Goal: Task Accomplishment & Management: Complete application form

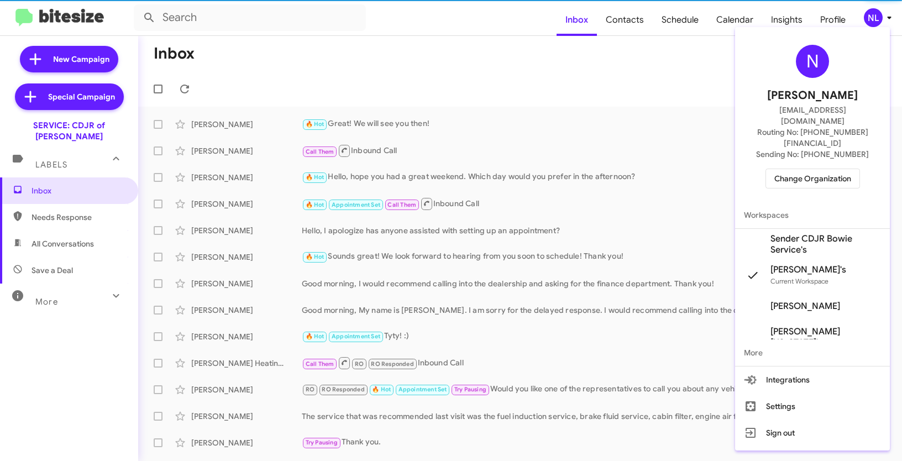
click at [803, 169] on span "Change Organization" at bounding box center [812, 178] width 77 height 19
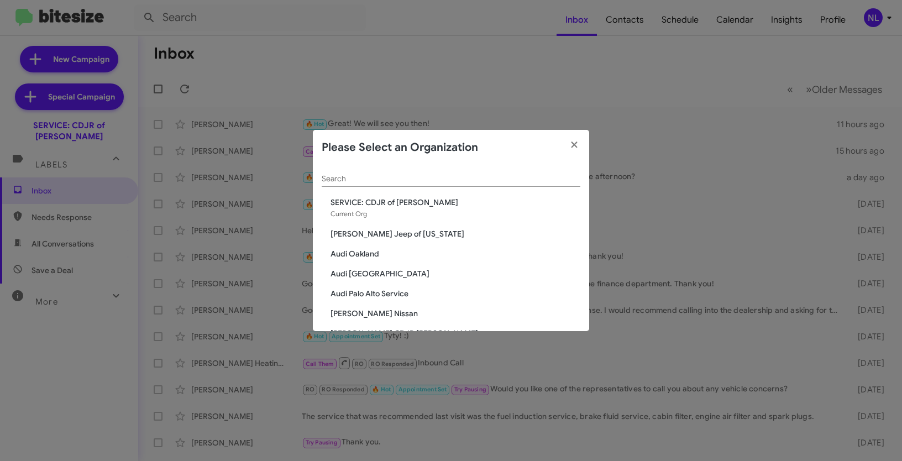
click at [446, 169] on div "Search" at bounding box center [451, 176] width 259 height 22
paste input "CHEVY: Pine Belt Chevy"
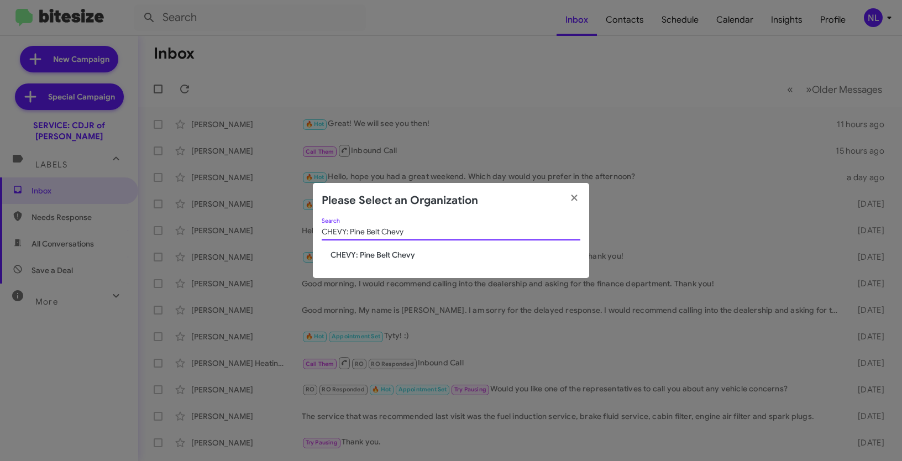
type input "CHEVY: Pine Belt Chevy"
click at [379, 249] on span "CHEVY: Pine Belt Chevy" at bounding box center [456, 254] width 250 height 11
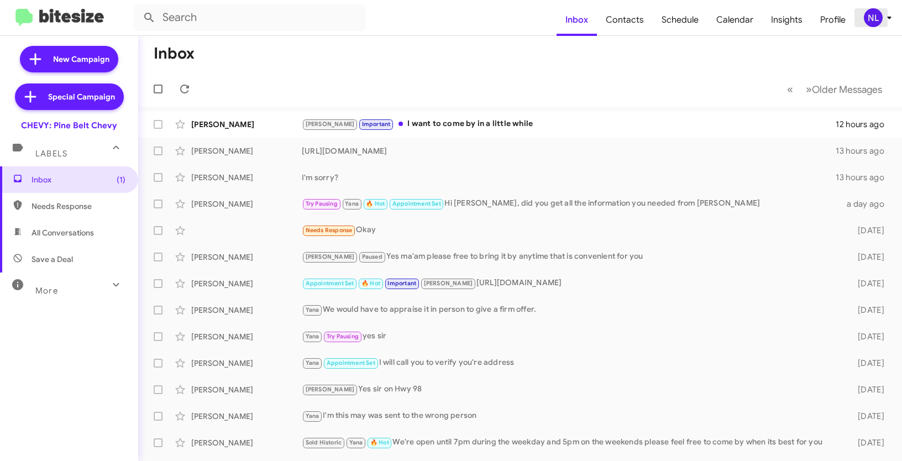
click at [870, 19] on div "NL" at bounding box center [873, 17] width 19 height 19
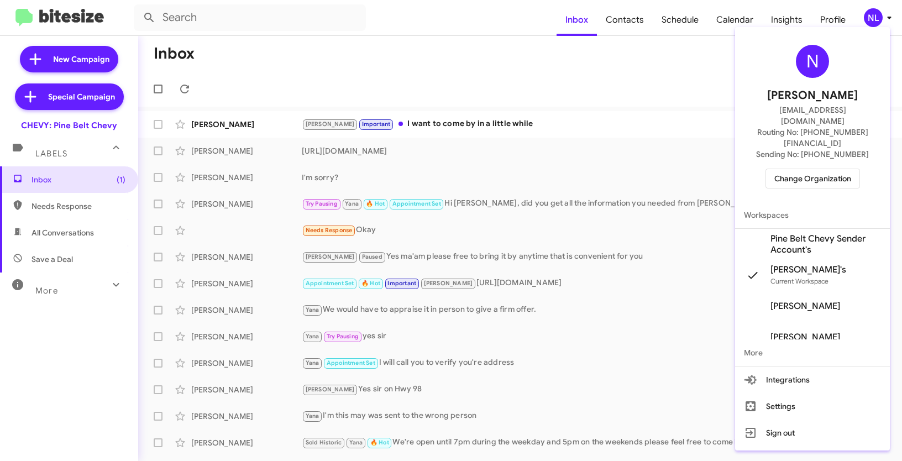
click at [800, 233] on span "Pine Belt Chevy Sender Account's" at bounding box center [826, 244] width 111 height 22
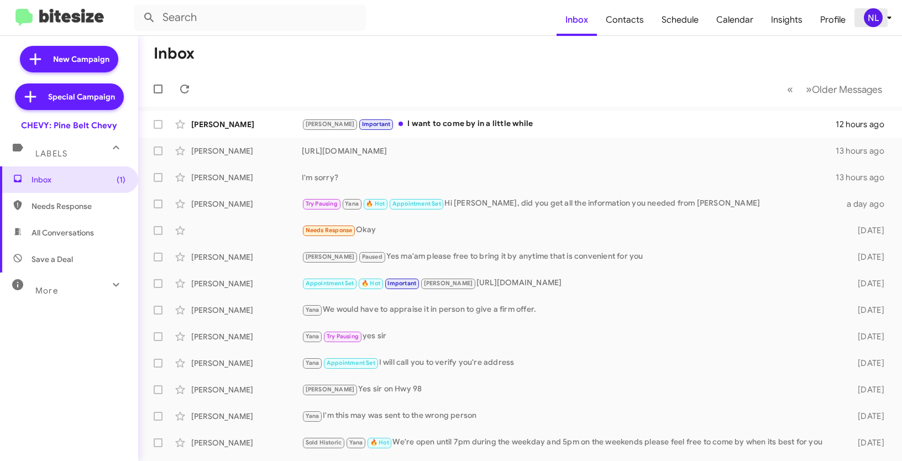
click at [875, 19] on div "NL" at bounding box center [873, 17] width 19 height 19
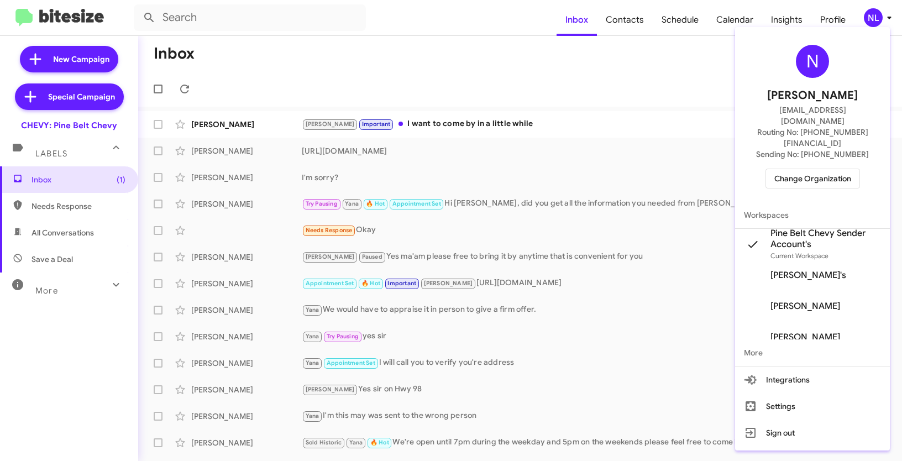
click at [629, 124] on div at bounding box center [451, 230] width 902 height 461
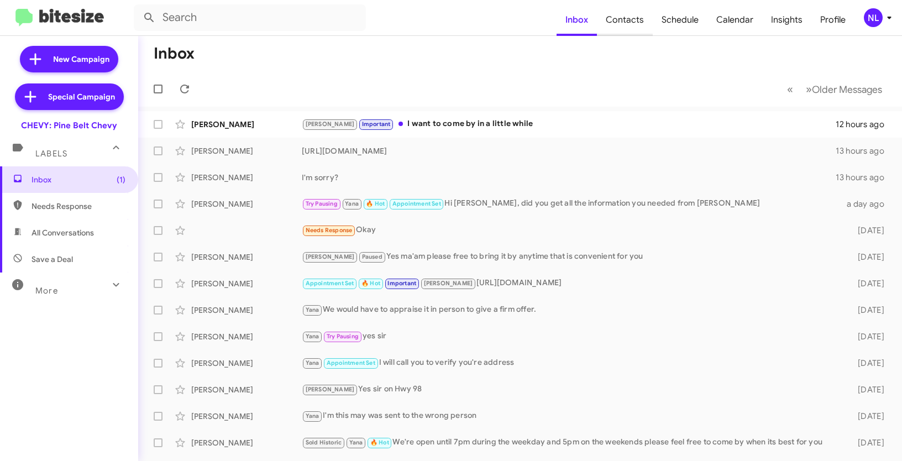
click at [634, 15] on span "Contacts" at bounding box center [625, 20] width 56 height 32
click at [629, 22] on span "Contacts" at bounding box center [625, 20] width 56 height 32
type input "in:groups"
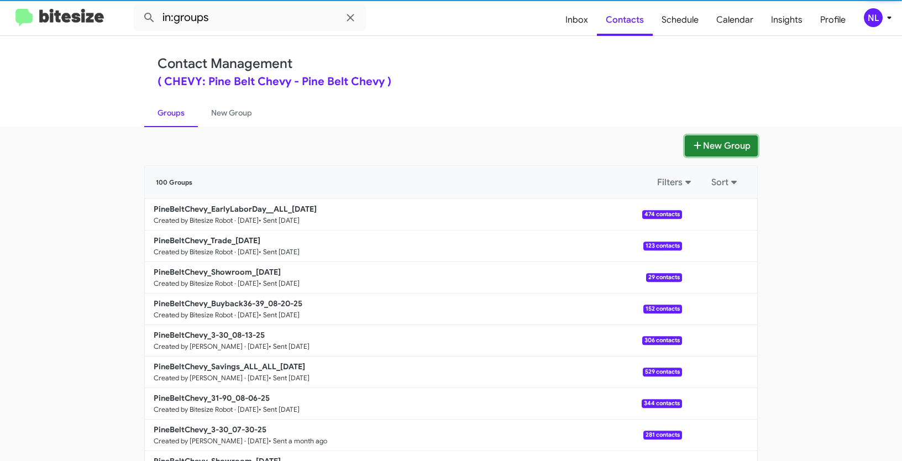
click at [716, 150] on button "New Group" at bounding box center [721, 145] width 73 height 21
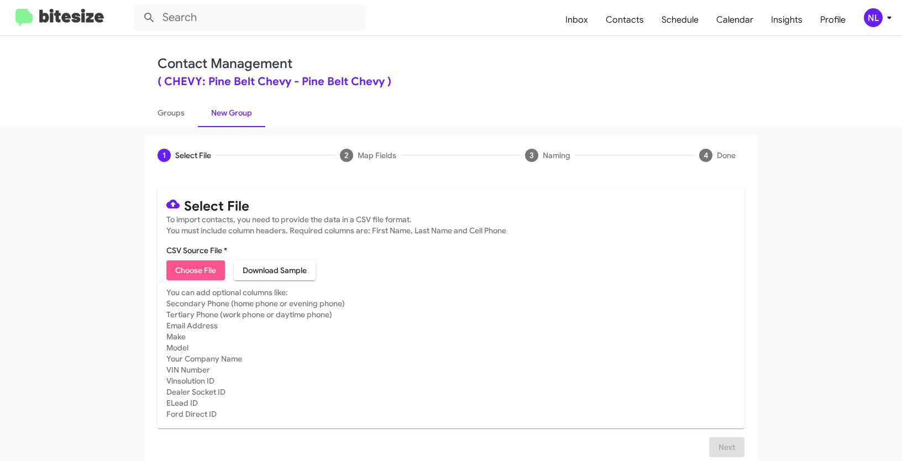
click at [193, 269] on span "Choose File" at bounding box center [195, 270] width 41 height 20
type input "PineBeltChevy_LaborDay__ALL_08-27-25"
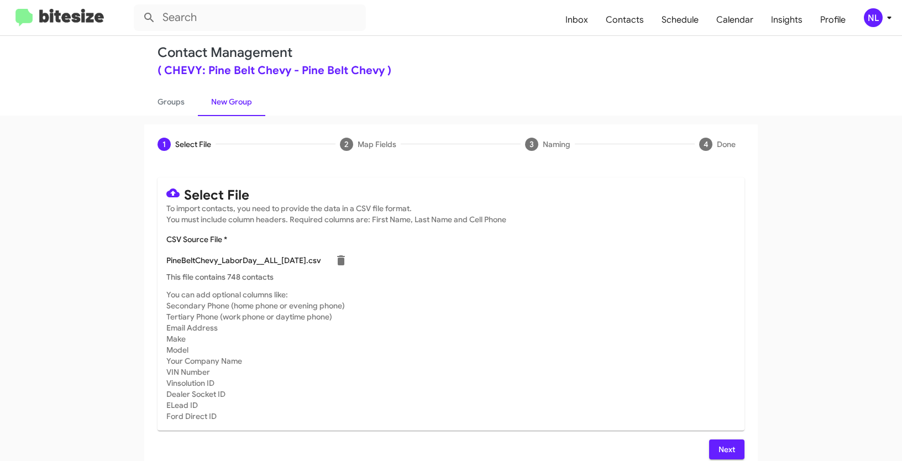
scroll to position [22, 0]
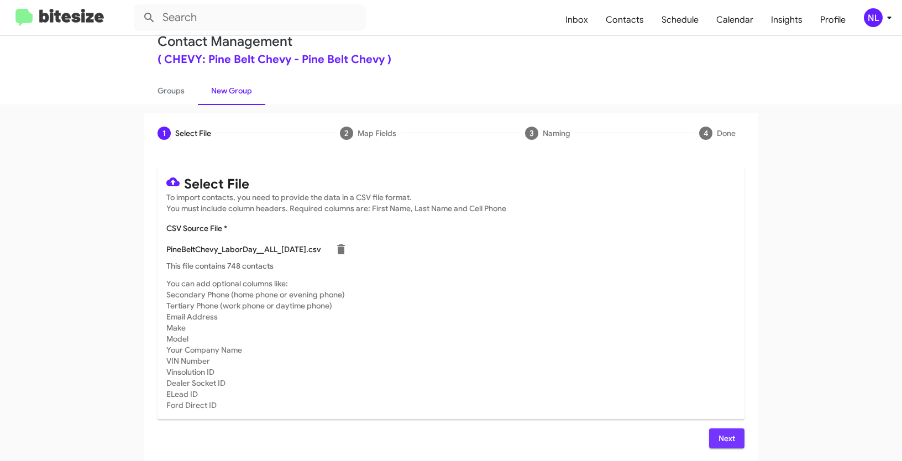
click at [726, 436] on span "Next" at bounding box center [727, 438] width 18 height 20
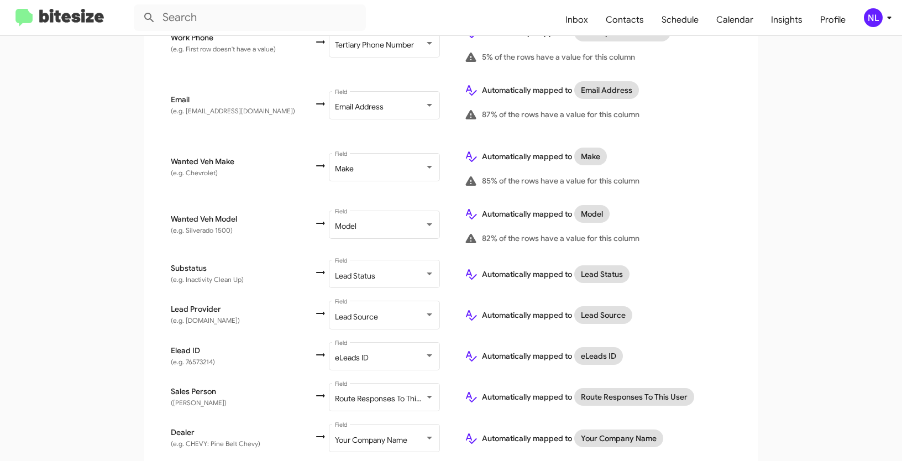
scroll to position [503, 0]
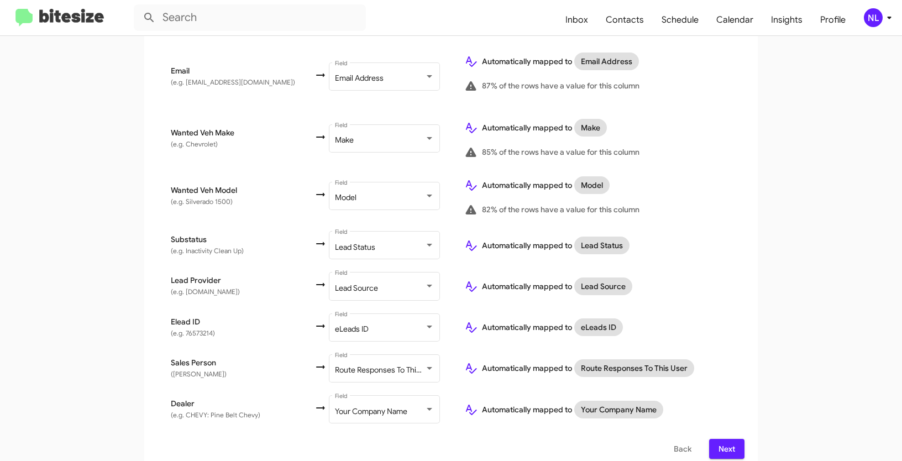
click at [725, 439] on span "Next" at bounding box center [727, 449] width 18 height 20
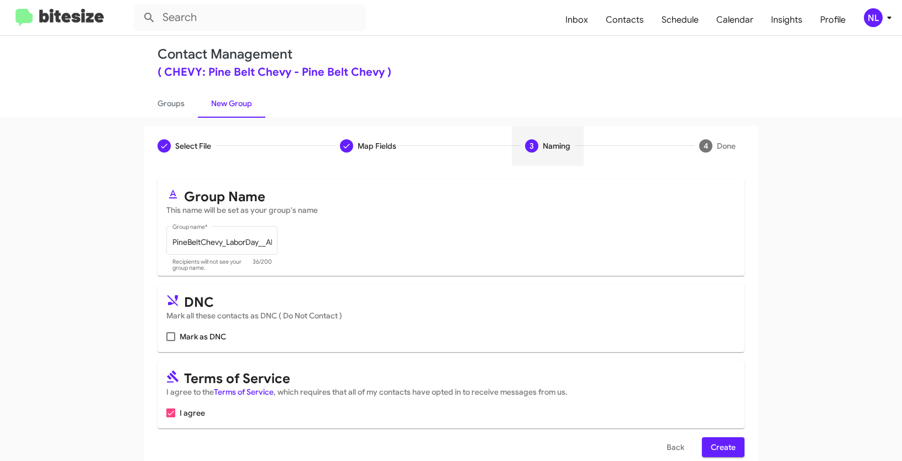
scroll to position [28, 0]
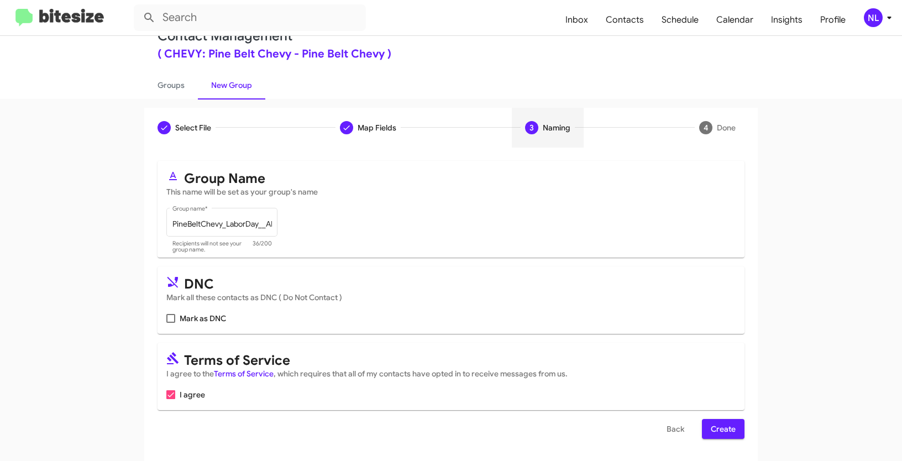
click at [737, 430] on button "Create" at bounding box center [723, 429] width 43 height 20
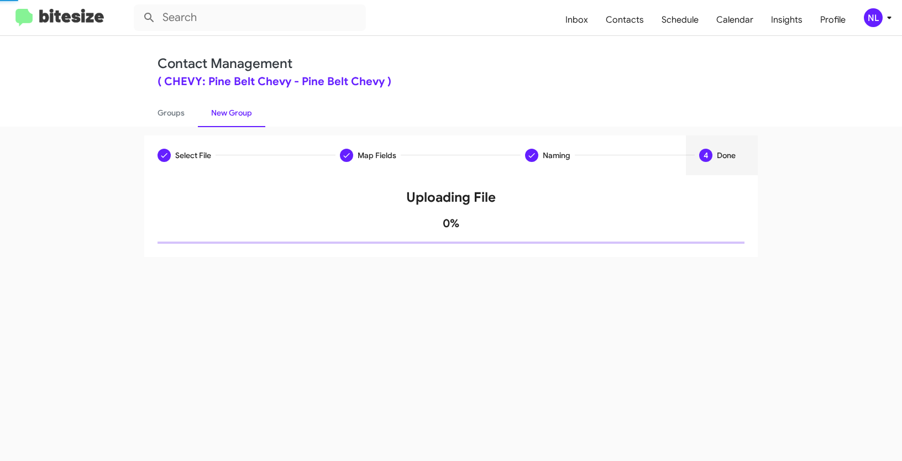
scroll to position [0, 0]
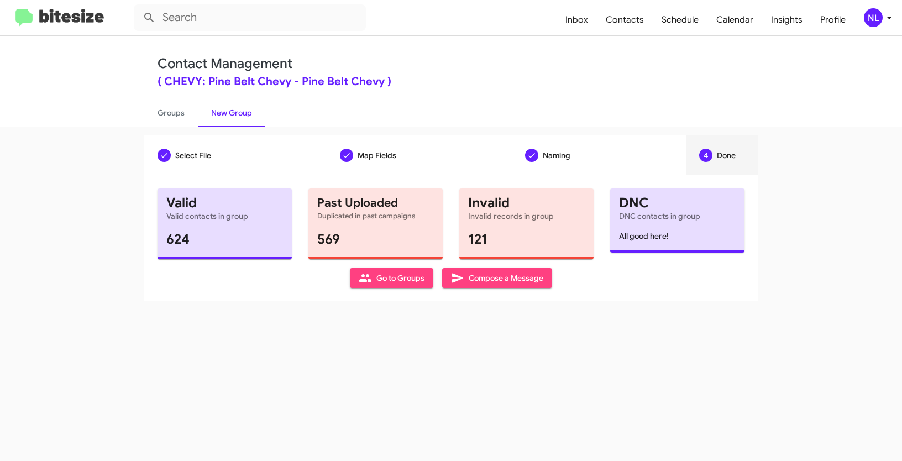
click at [406, 279] on span "Go to Groups" at bounding box center [392, 278] width 66 height 20
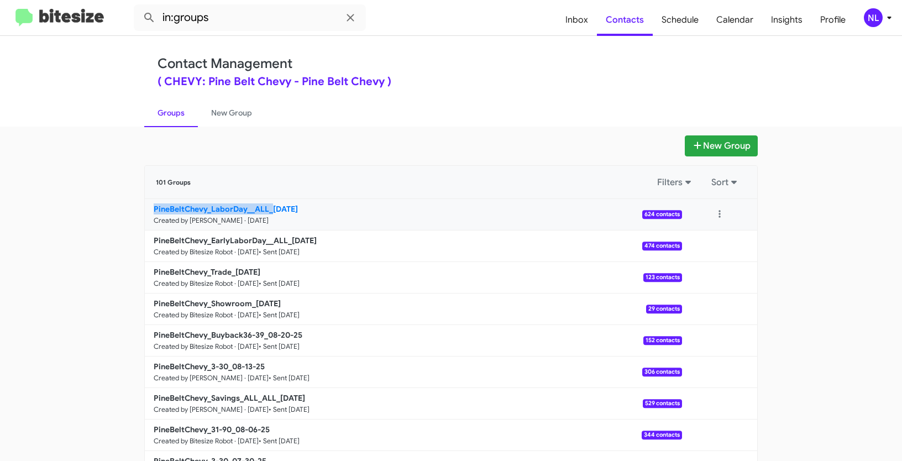
drag, startPoint x: 120, startPoint y: 212, endPoint x: 268, endPoint y: 208, distance: 147.7
click at [268, 208] on app-groups "New Group 101 Groups Filters Sort PineBeltChevy_LaborDay__ALL_08-27-25 Created …" at bounding box center [451, 339] width 902 height 408
copy b "PineBeltChevy_LaborDay__ALL_"
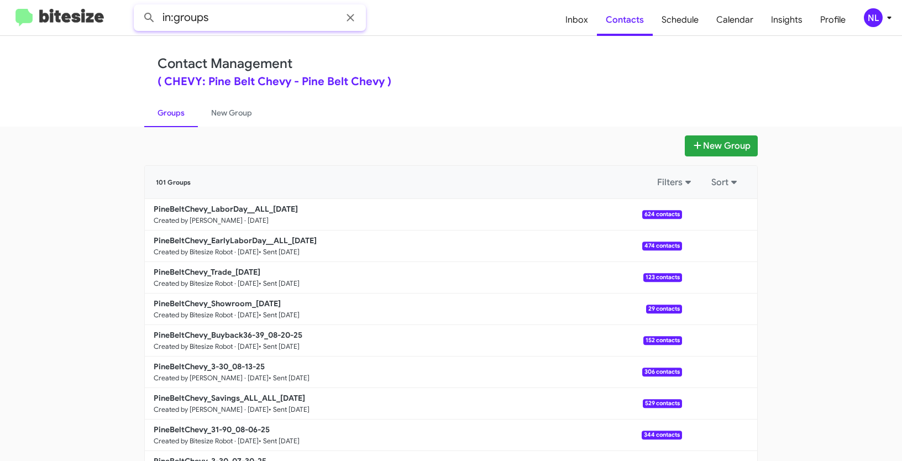
click at [250, 28] on input "in:groups" at bounding box center [250, 17] width 232 height 27
paste input "PineBeltChevy_LaborDay__ALL_"
type input "in:groups PineBeltChevy_LaborDay__ALL_"
click at [138, 7] on button at bounding box center [149, 18] width 22 height 22
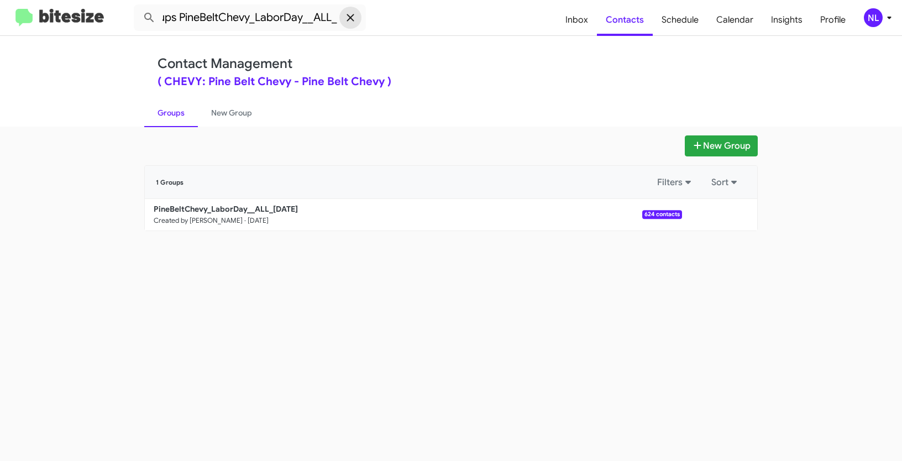
click at [353, 17] on icon at bounding box center [350, 17] width 13 height 13
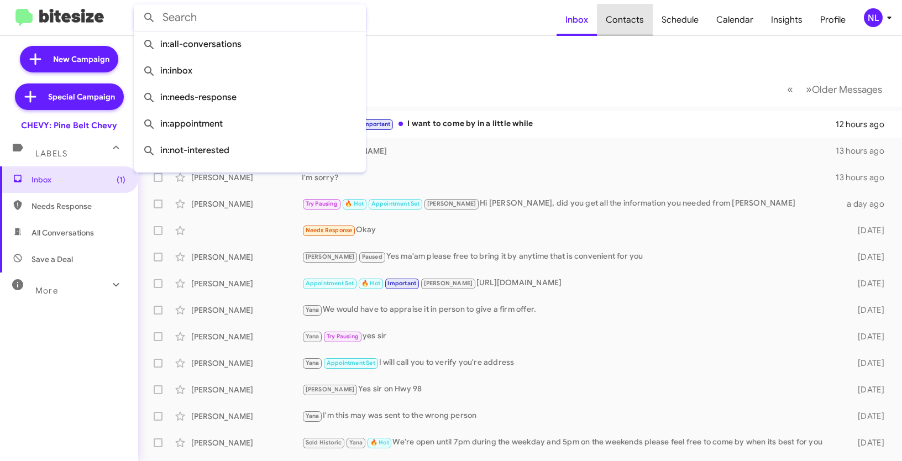
click at [633, 20] on span "Contacts" at bounding box center [625, 20] width 56 height 32
type input "in:groups"
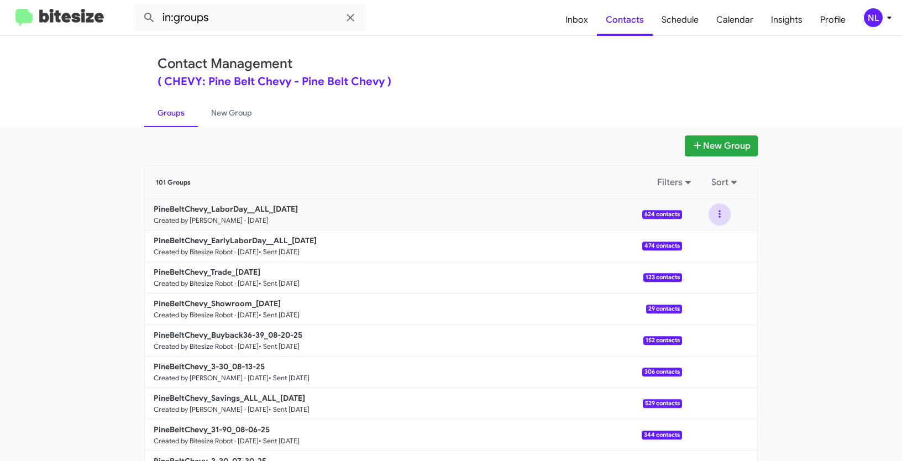
click at [716, 213] on button at bounding box center [720, 214] width 22 height 22
click at [710, 247] on button "View contacts" at bounding box center [686, 244] width 88 height 27
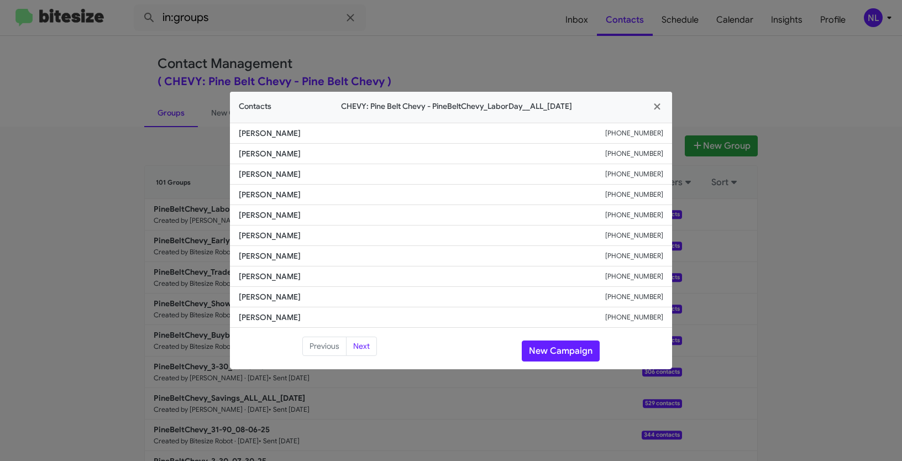
drag, startPoint x: 607, startPoint y: 255, endPoint x: 673, endPoint y: 258, distance: 66.4
click at [673, 258] on modal-container "Contacts CHEVY: Pine Belt Chevy - PineBeltChevy_LaborDay__ALL_08-27-25 Timothy …" at bounding box center [451, 230] width 902 height 461
copy div "+16017785708"
click at [549, 348] on button "New Campaign" at bounding box center [561, 351] width 78 height 21
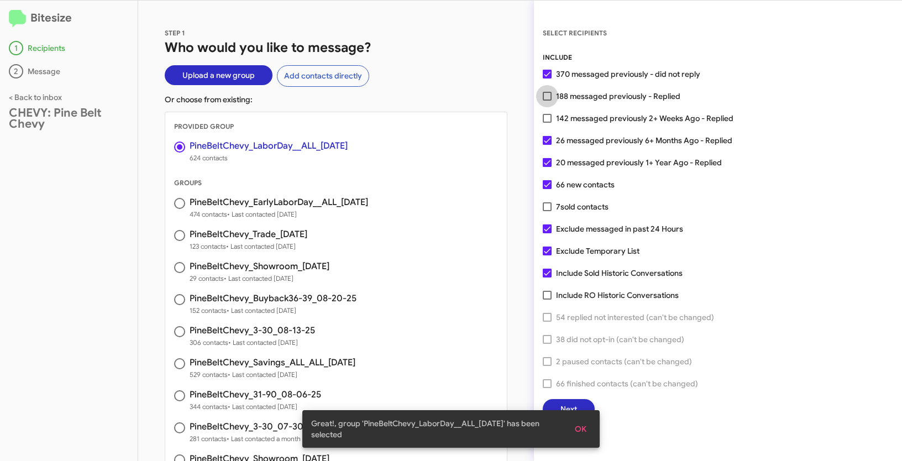
click at [548, 97] on span at bounding box center [547, 96] width 9 height 9
click at [547, 101] on input "188 messaged previously - Replied" at bounding box center [547, 101] width 1 height 1
checkbox input "true"
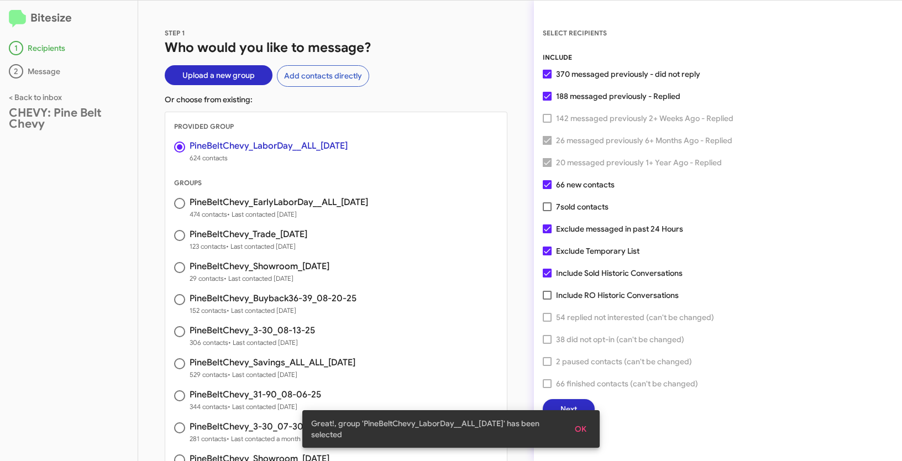
click at [578, 427] on span "OK" at bounding box center [581, 429] width 12 height 20
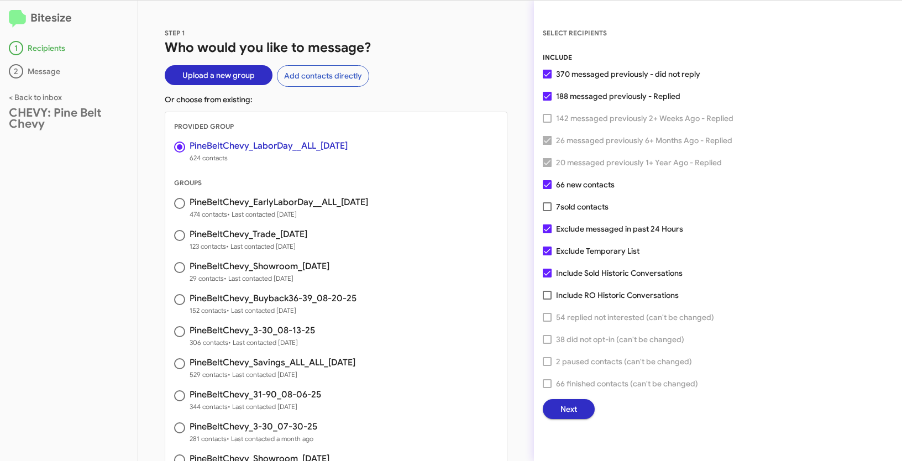
click at [552, 409] on button "Next" at bounding box center [569, 409] width 52 height 20
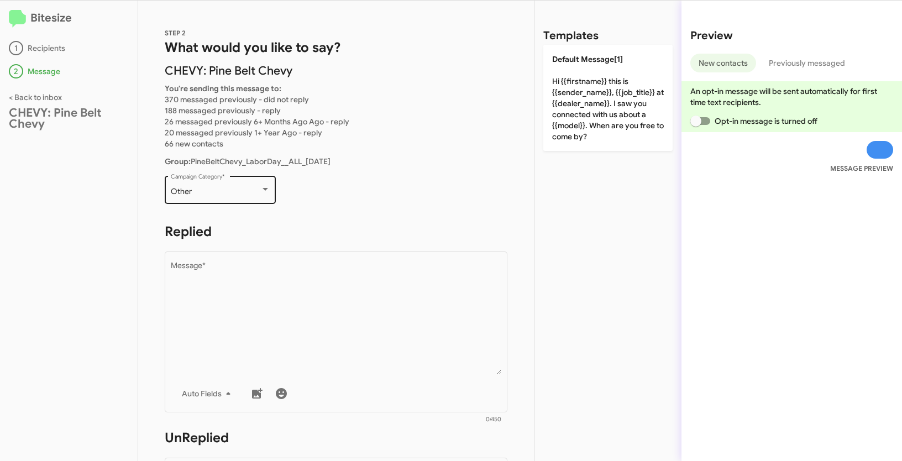
click at [238, 179] on div "Other Campaign Category *" at bounding box center [221, 189] width 100 height 30
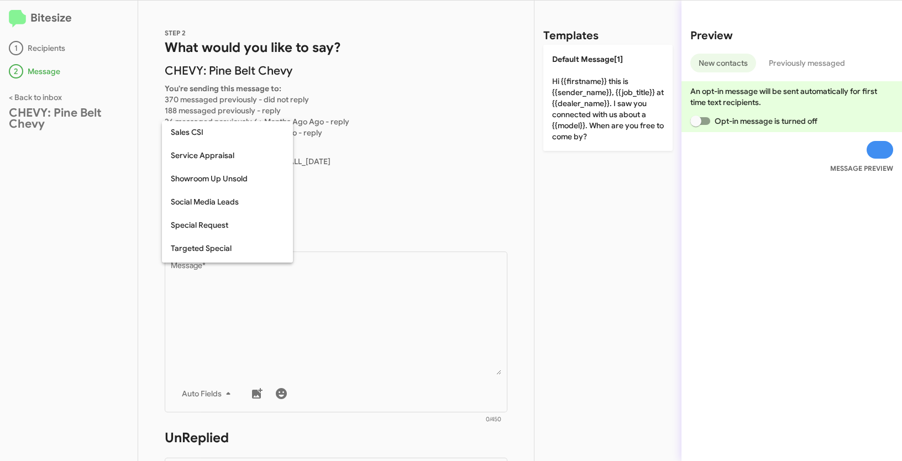
scroll to position [381, 0]
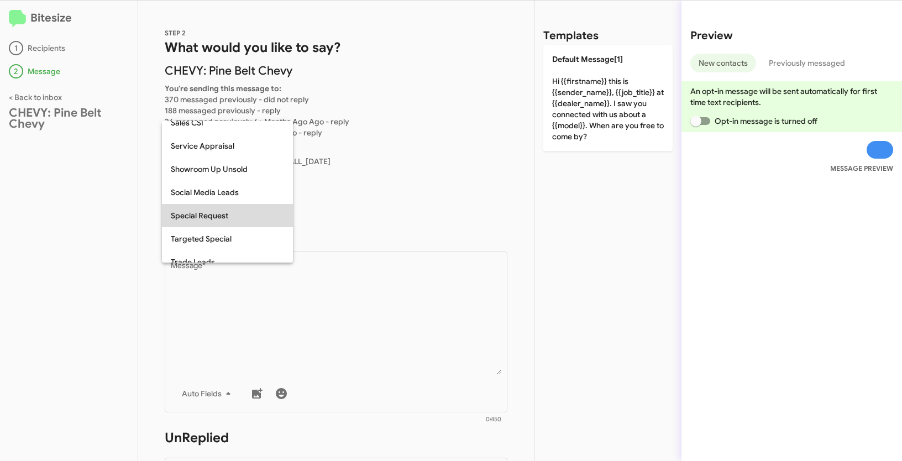
click at [218, 219] on span "Special Request" at bounding box center [227, 215] width 113 height 23
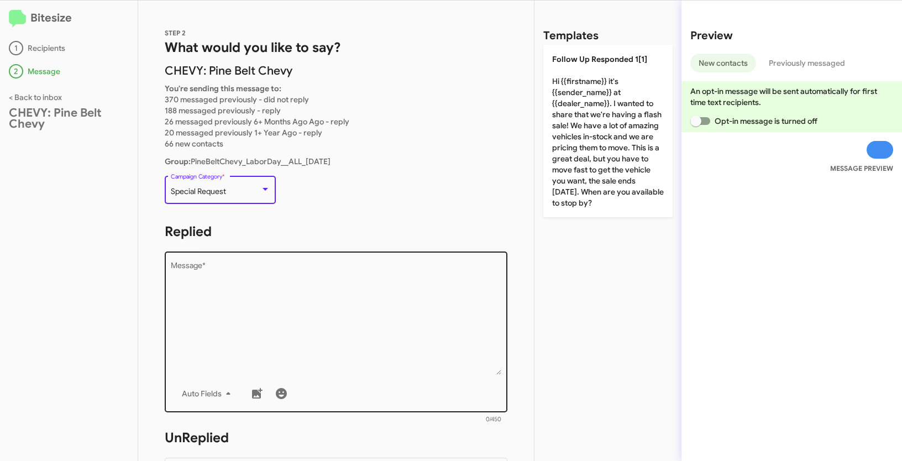
click at [302, 308] on textarea "Message *" at bounding box center [336, 318] width 331 height 113
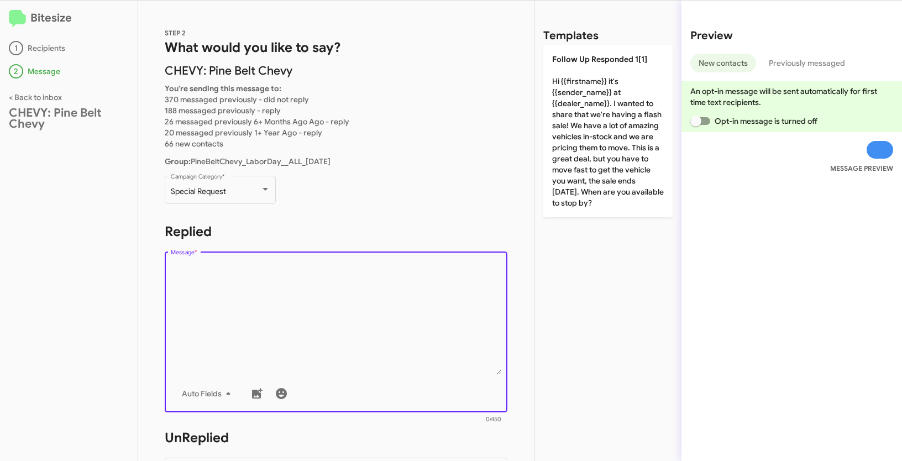
paste textarea ""Hi {{firstname}} it's {{sender_name}} at {{dealer_name}}. Our Labor Day Sales …"
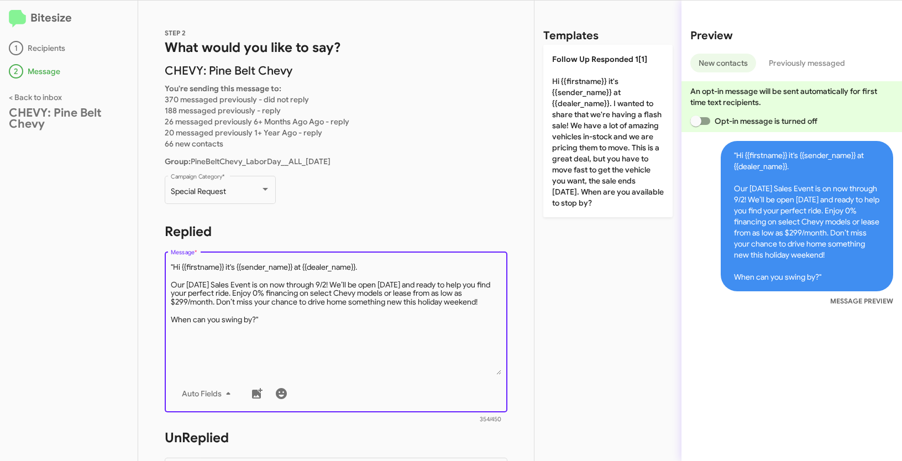
click at [174, 266] on textarea "Message *" at bounding box center [336, 318] width 331 height 113
click at [301, 311] on textarea "Message *" at bounding box center [336, 318] width 331 height 113
click at [289, 317] on textarea "Message *" at bounding box center [336, 318] width 331 height 113
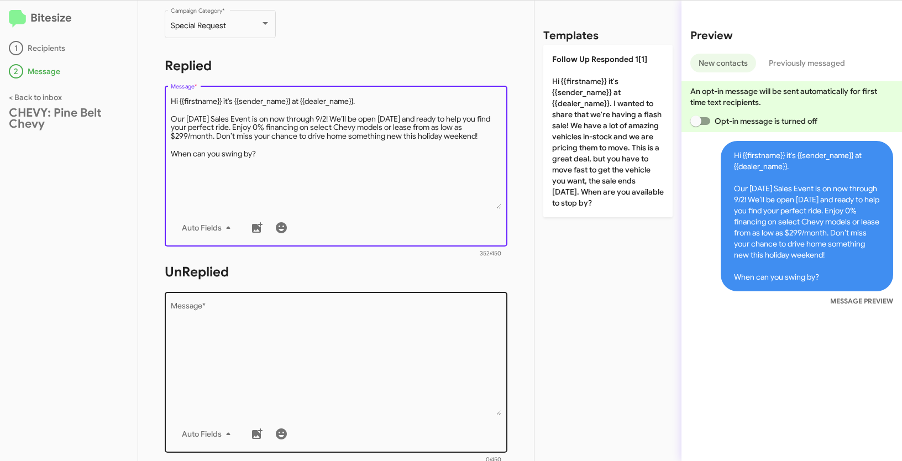
type textarea "Hi {{firstname}} it's {{sender_name}} at {{dealer_name}}. Our Labor Day Sales E…"
click at [273, 371] on textarea "Message *" at bounding box center [336, 358] width 331 height 113
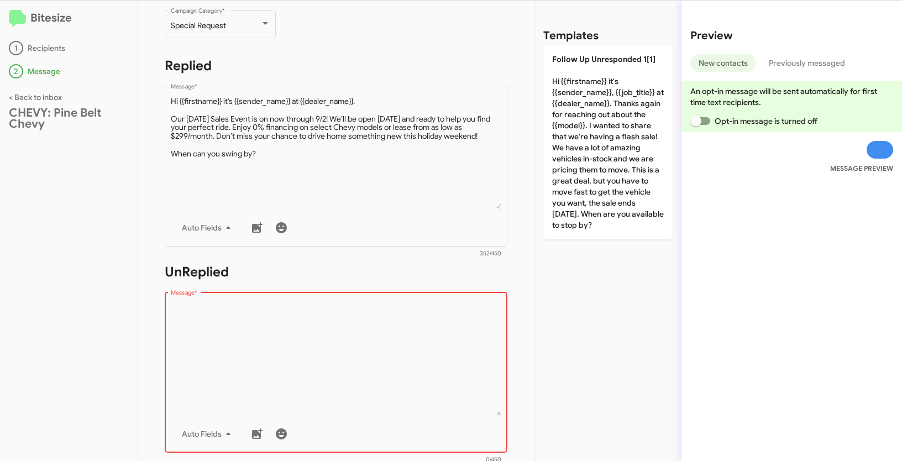
click at [304, 340] on textarea "Message *" at bounding box center [336, 358] width 331 height 113
paste textarea ""Hi {{firstname}} it's {{sender_name}}, {{job_title}} at {{dealer_name}}. Thank…"
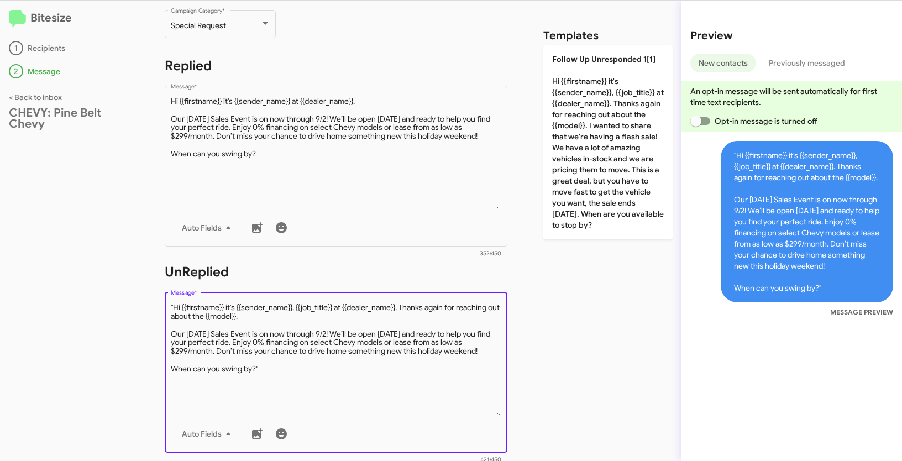
click at [174, 304] on textarea "Message *" at bounding box center [336, 358] width 331 height 113
click at [280, 381] on textarea "Message *" at bounding box center [336, 358] width 331 height 113
click at [277, 364] on textarea "Message *" at bounding box center [336, 358] width 331 height 113
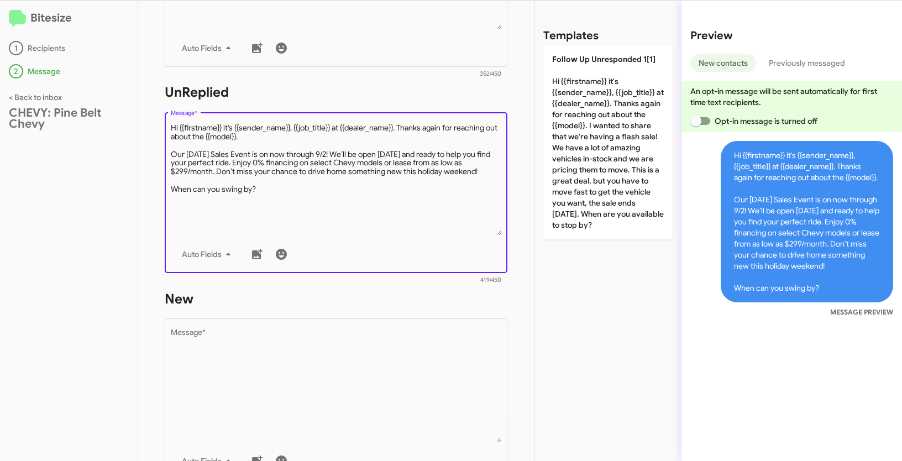
type textarea "Hi {{firstname}} it's {{sender_name}}, {{job_title}} at {{dealer_name}}. Thanks…"
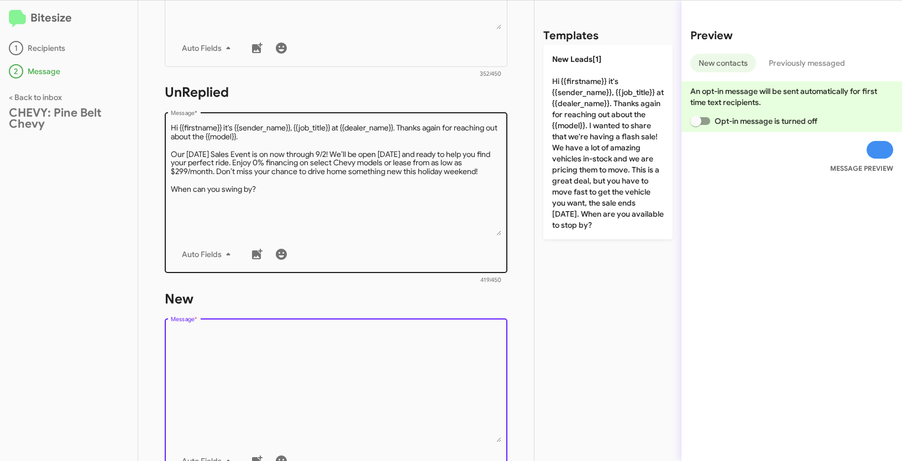
click at [284, 377] on textarea "Message *" at bounding box center [336, 385] width 331 height 113
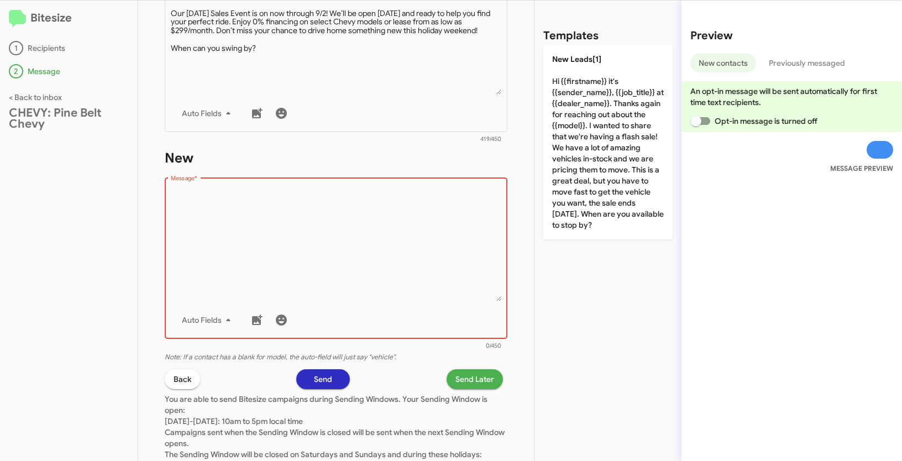
scroll to position [551, 0]
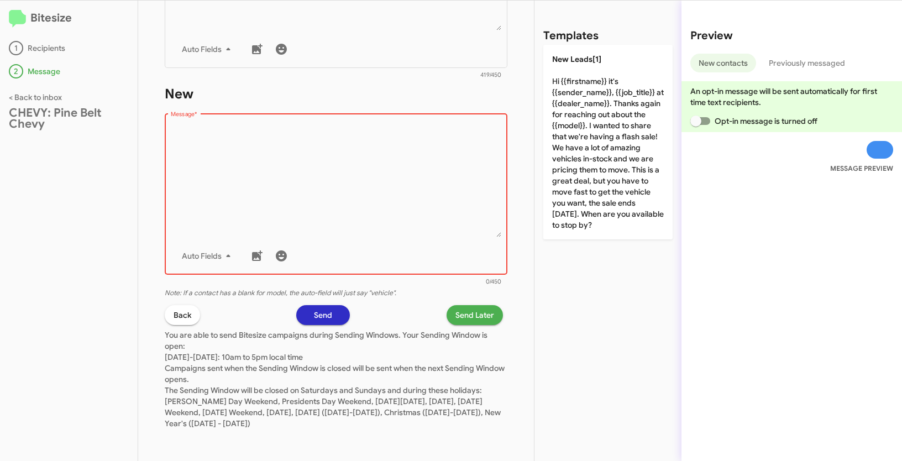
click at [326, 228] on textarea "Message *" at bounding box center [336, 180] width 331 height 113
paste textarea ""Hi {{firstname}} it's {{sender_name}}, {{job_title}} at {{dealer_name}}. Thank…"
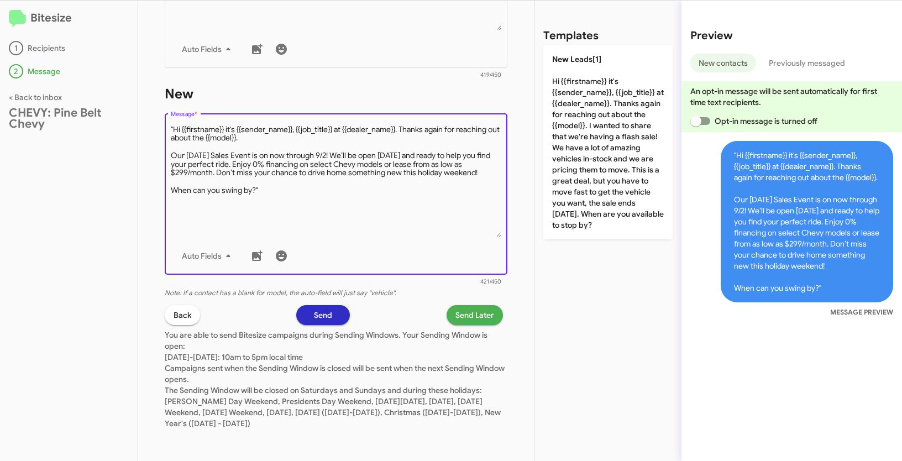
click at [174, 129] on textarea "Message *" at bounding box center [336, 180] width 331 height 113
click at [287, 190] on textarea "Message *" at bounding box center [336, 180] width 331 height 113
type textarea "Hi {{firstname}} it's {{sender_name}}, {{job_title}} at {{dealer_name}}. Thanks…"
click at [481, 313] on span "Send Later" at bounding box center [475, 315] width 39 height 20
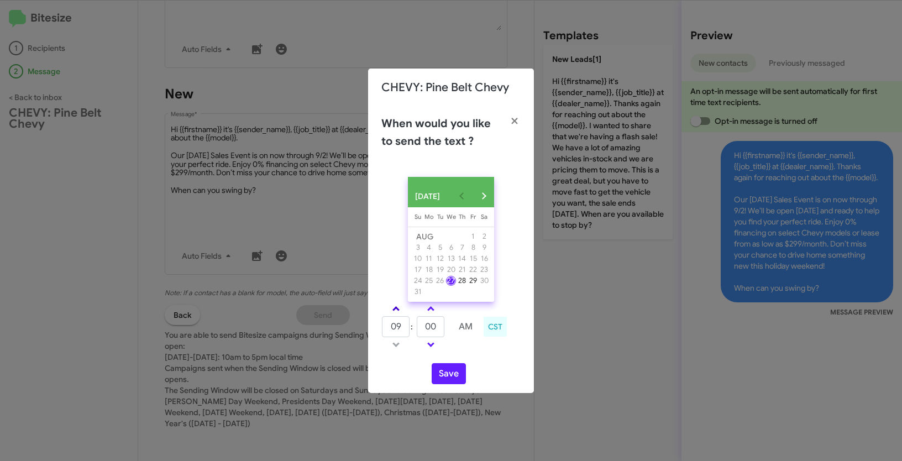
click at [395, 313] on span at bounding box center [395, 309] width 7 height 7
type input "01"
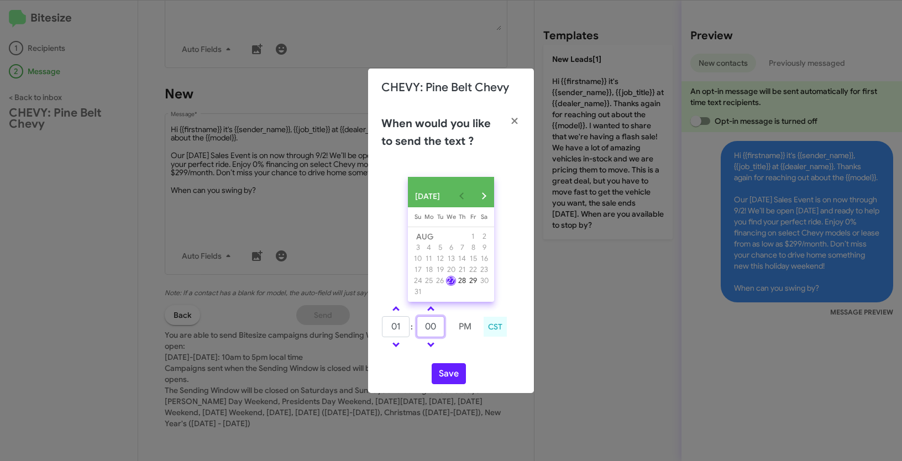
drag, startPoint x: 441, startPoint y: 332, endPoint x: 401, endPoint y: 322, distance: 40.4
click at [401, 322] on tr "01 : 00 PM" at bounding box center [430, 327] width 98 height 22
type input "25"
click at [438, 374] on button "Save" at bounding box center [449, 373] width 34 height 21
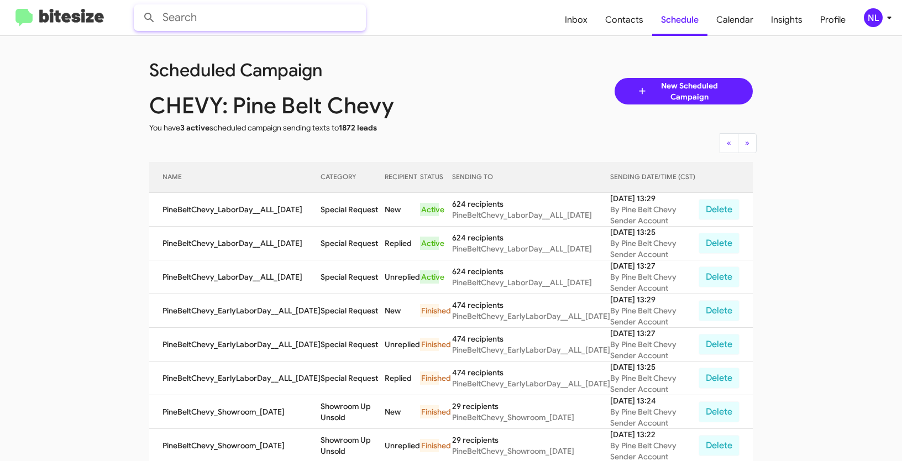
click at [260, 20] on input "text" at bounding box center [250, 17] width 232 height 27
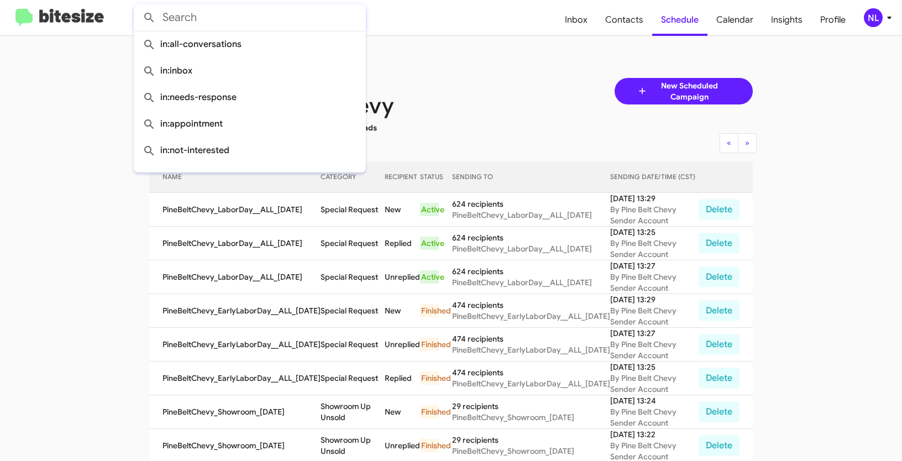
click at [869, 15] on div "NL" at bounding box center [873, 17] width 19 height 19
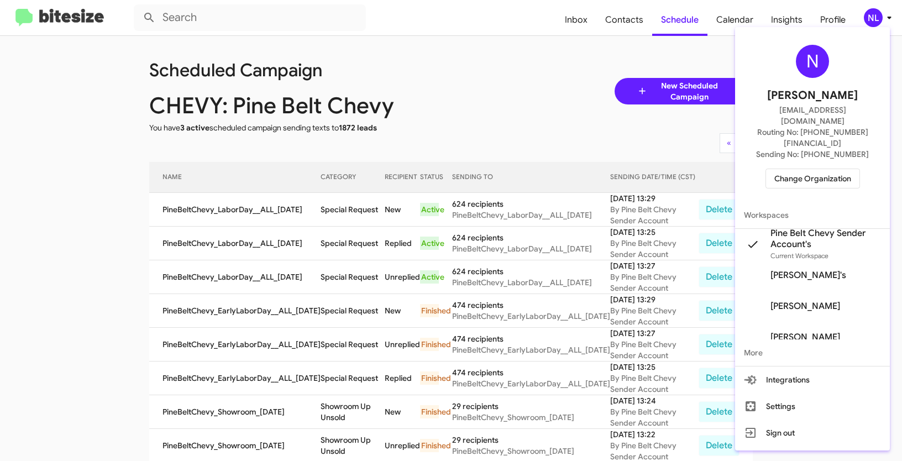
click at [807, 169] on span "Change Organization" at bounding box center [812, 178] width 77 height 19
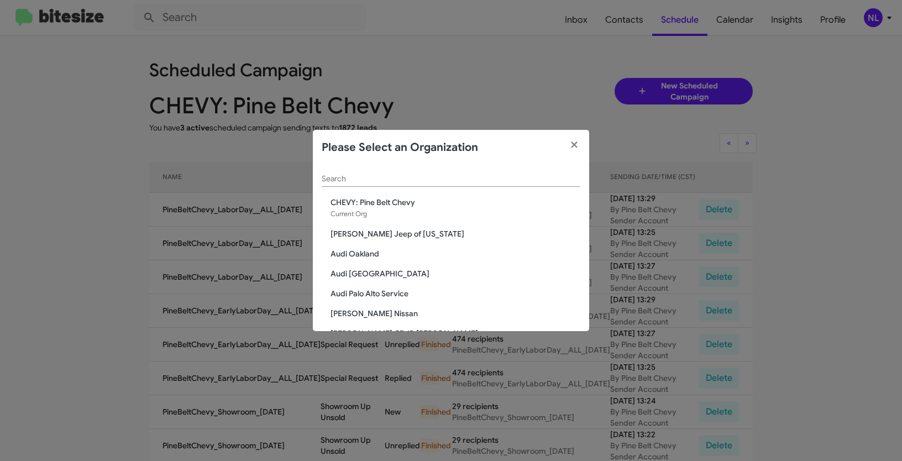
click at [394, 177] on input "Search" at bounding box center [451, 179] width 259 height 9
paste input "SERVICE: Honda Laurel"
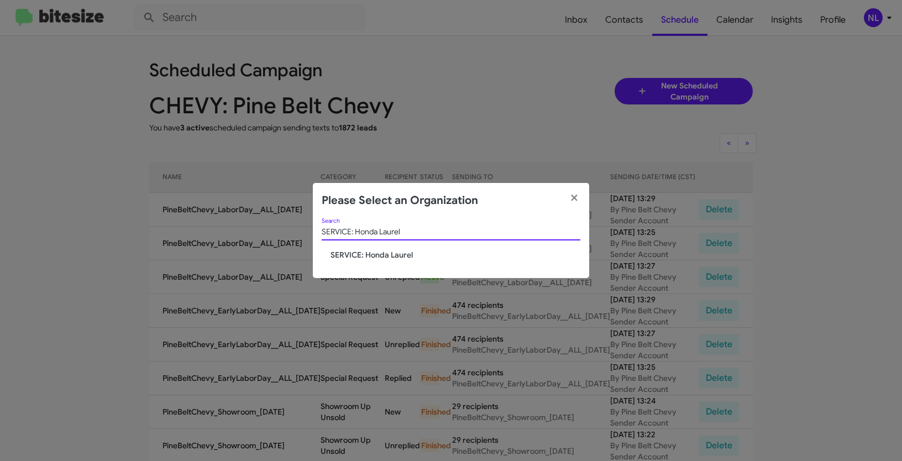
type input "SERVICE: Honda Laurel"
click at [363, 253] on span "SERVICE: Honda Laurel" at bounding box center [456, 254] width 250 height 11
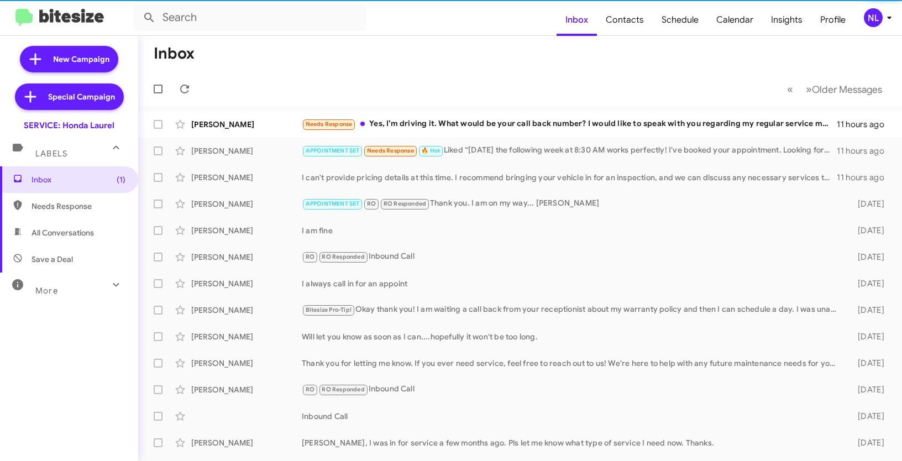
click at [867, 19] on div "NL" at bounding box center [873, 17] width 19 height 19
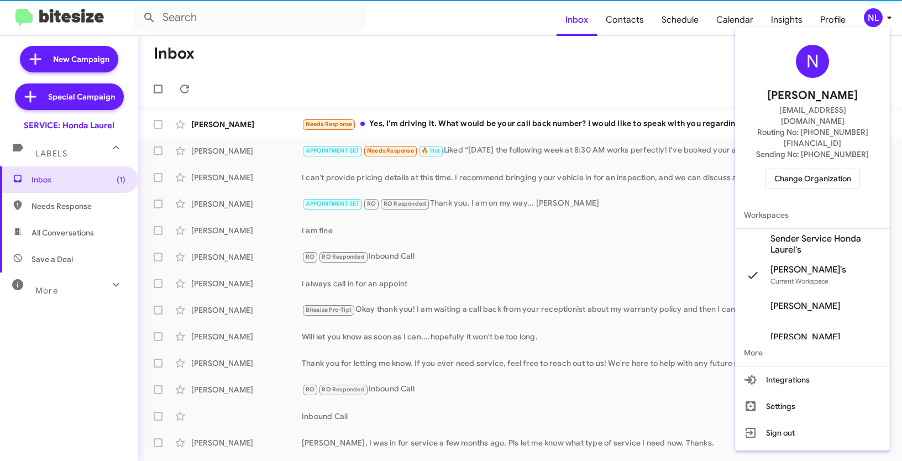
click at [793, 233] on span "Sender Service Honda Laurel's" at bounding box center [826, 244] width 111 height 22
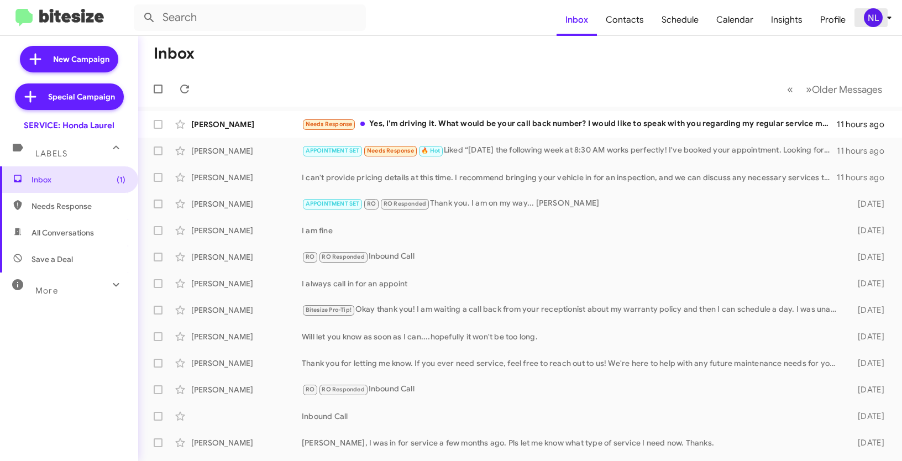
click at [875, 17] on div "NL" at bounding box center [873, 17] width 19 height 19
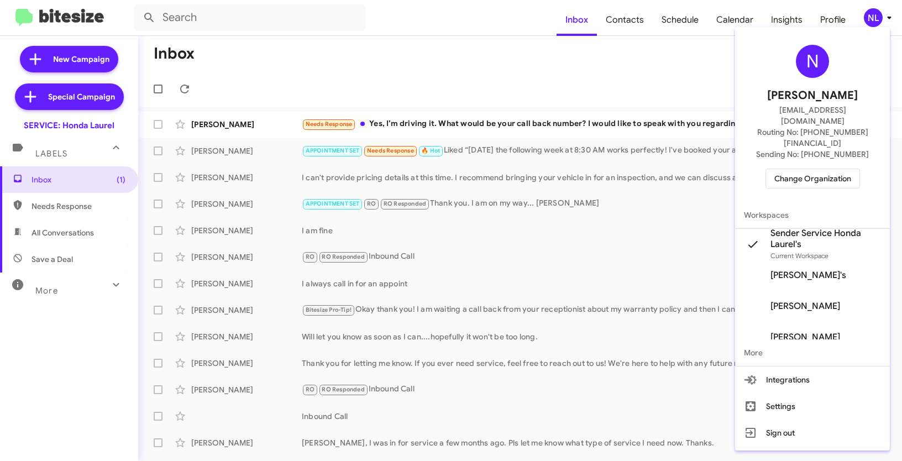
click at [666, 73] on div at bounding box center [451, 230] width 902 height 461
click at [636, 35] on span "Contacts" at bounding box center [625, 20] width 56 height 32
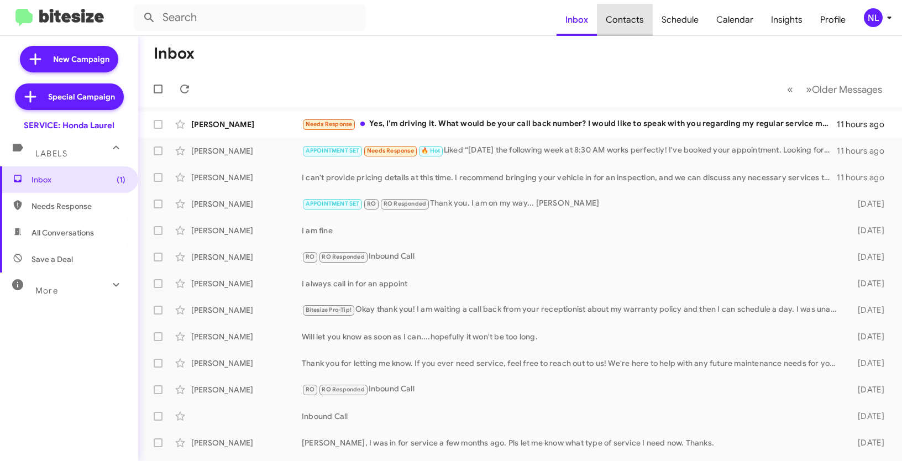
type input "in:groups"
click at [636, 20] on span "Contacts" at bounding box center [625, 20] width 56 height 32
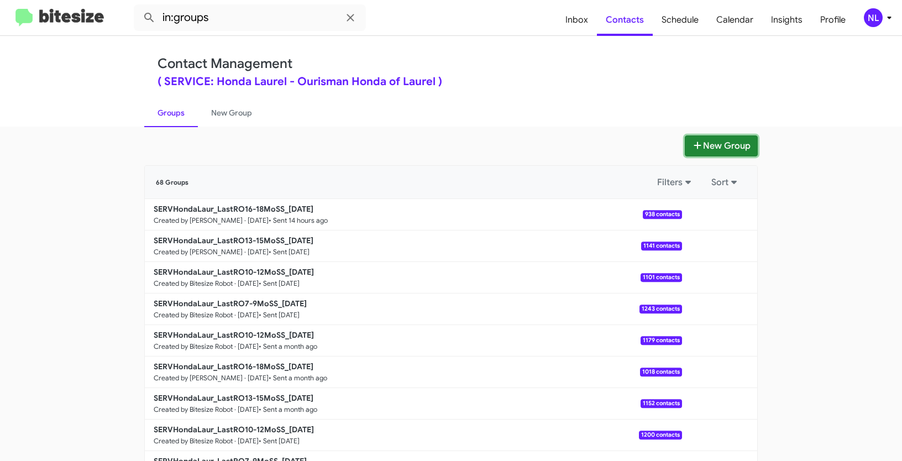
click at [737, 145] on button "New Group" at bounding box center [721, 145] width 73 height 21
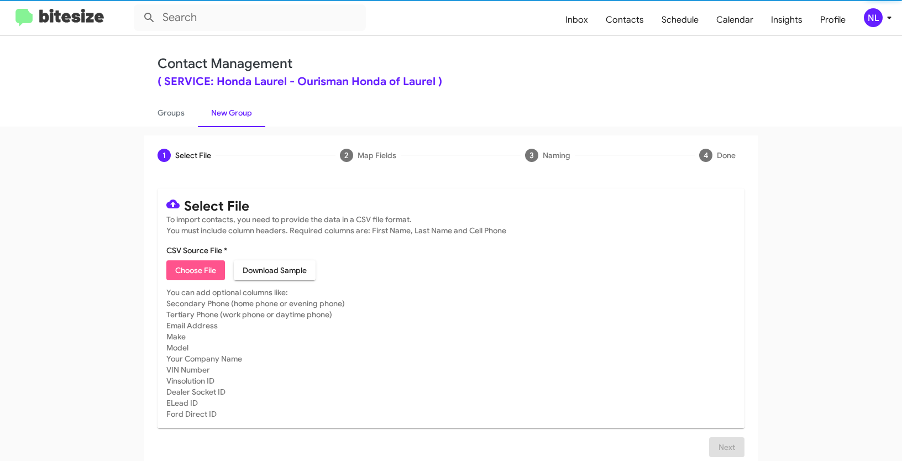
click at [185, 267] on span "Choose File" at bounding box center [195, 270] width 41 height 20
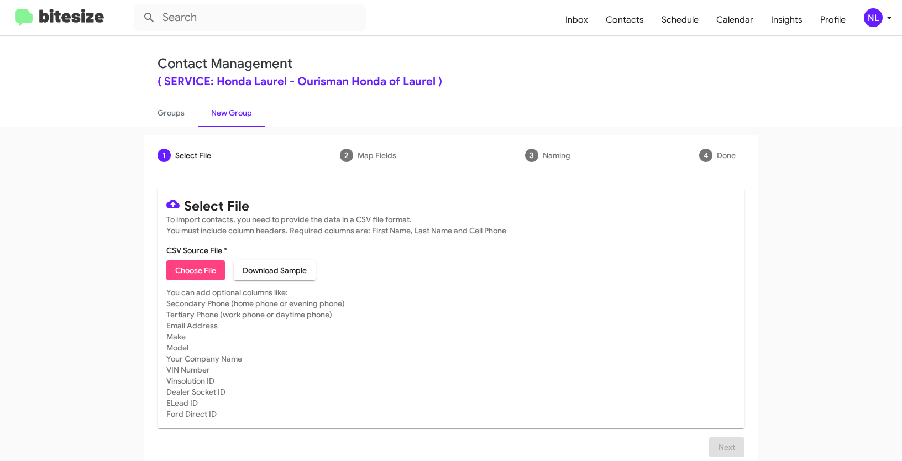
type input "SERVHondaLaur_SoldNotServiced__ALL_[DATE]"
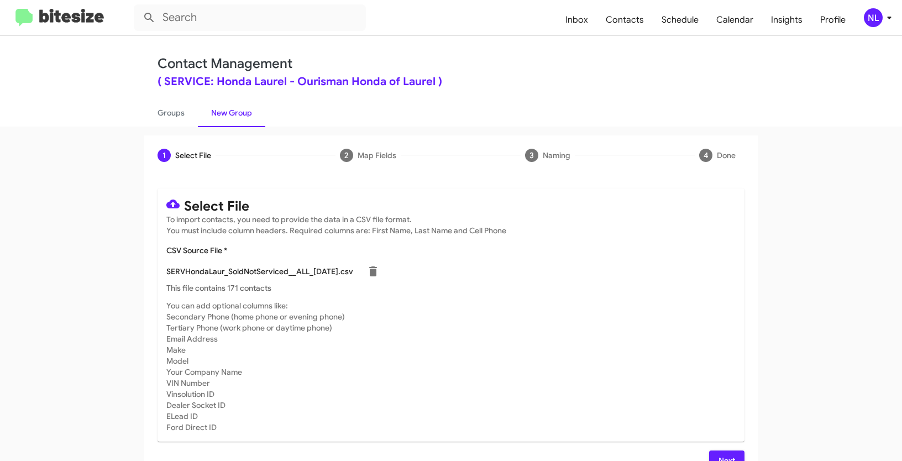
scroll to position [22, 0]
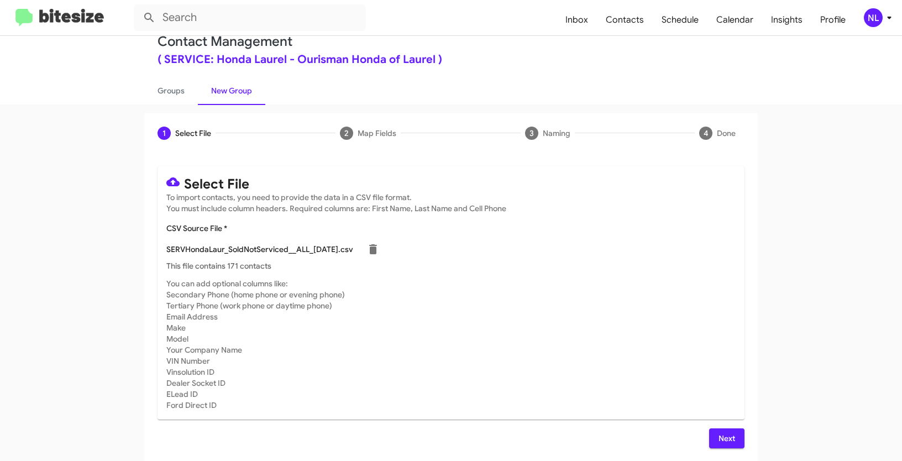
click at [729, 436] on span "Next" at bounding box center [727, 438] width 18 height 20
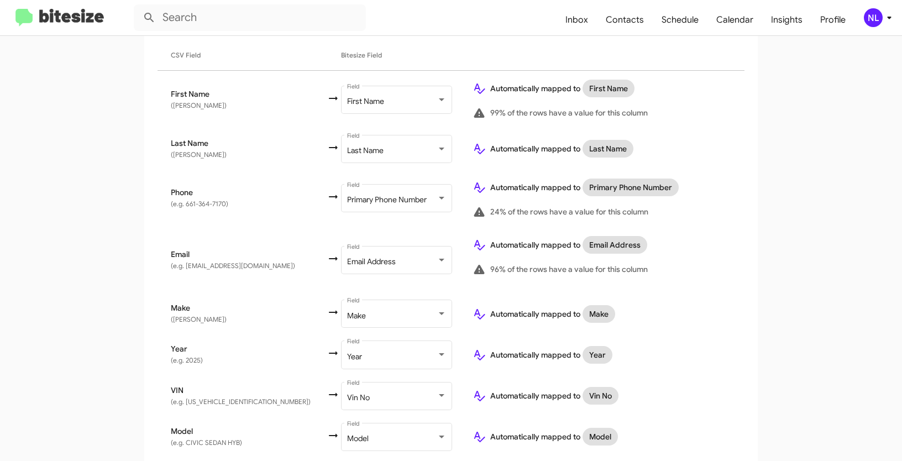
scroll to position [314, 0]
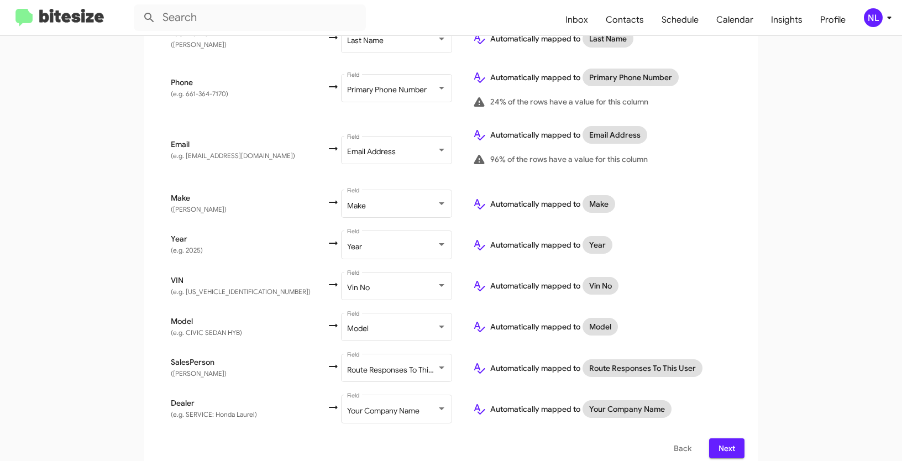
click at [710, 438] on button "Next" at bounding box center [726, 448] width 35 height 20
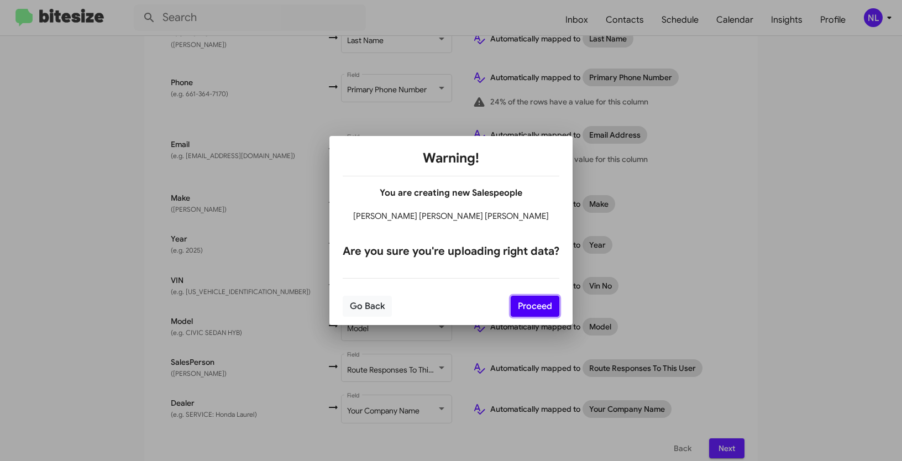
click at [527, 304] on button "Proceed" at bounding box center [535, 306] width 49 height 21
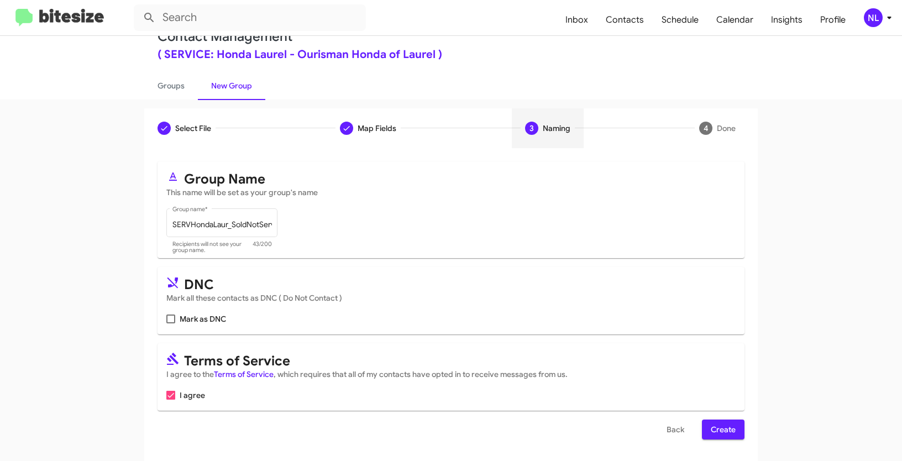
scroll to position [28, 0]
drag, startPoint x: 733, startPoint y: 422, endPoint x: 745, endPoint y: 414, distance: 14.6
click at [731, 423] on button "Create" at bounding box center [723, 429] width 43 height 20
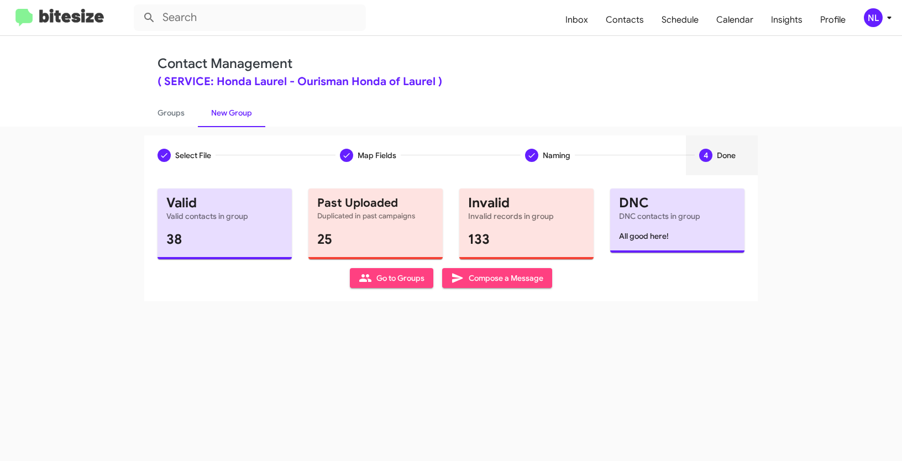
click at [389, 276] on span "Go to Groups" at bounding box center [392, 278] width 66 height 20
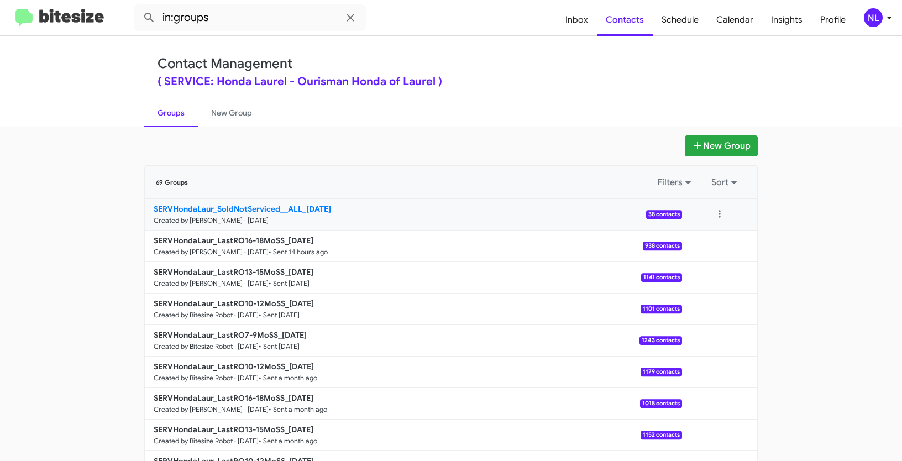
drag, startPoint x: 118, startPoint y: 210, endPoint x: 300, endPoint y: 206, distance: 181.4
click at [300, 206] on app-groups "New Group 69 Groups Filters Sort SERVHondaLaur_SoldNotServiced__ALL_[DATE] Crea…" at bounding box center [451, 339] width 902 height 408
copy b "SERVHondaLaur_SoldNotServiced__ALL"
click at [247, 22] on input "in:groups" at bounding box center [250, 17] width 232 height 27
paste input "SERVHondaLaur_SoldNotServiced__ALL"
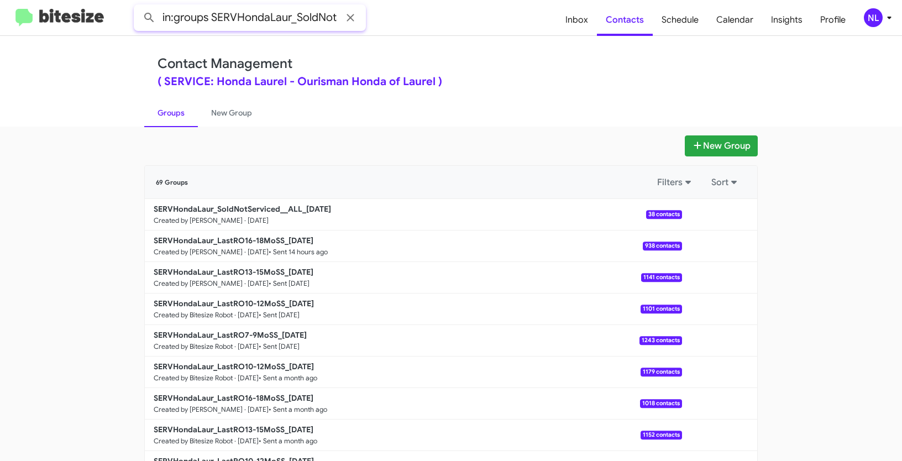
scroll to position [0, 71]
type input "in:groups SERVHondaLaur_SoldNotServiced__ALL"
click at [138, 7] on button at bounding box center [149, 18] width 22 height 22
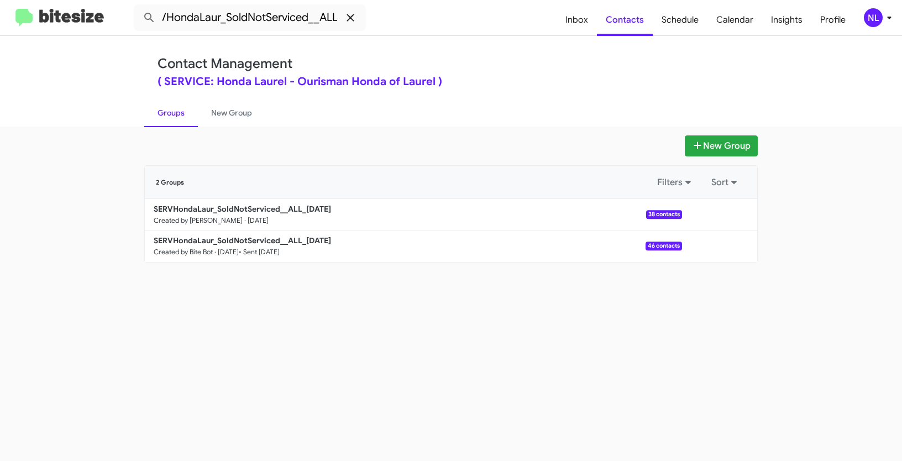
click at [351, 18] on icon at bounding box center [350, 17] width 7 height 7
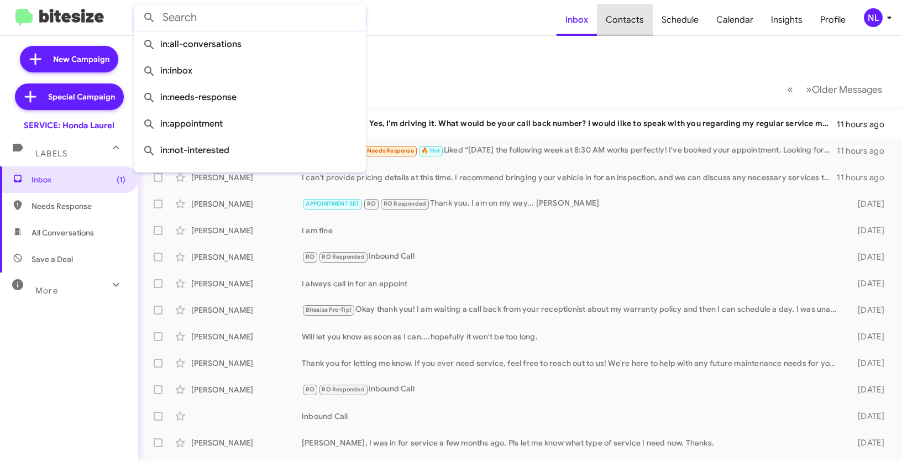
click at [629, 21] on span "Contacts" at bounding box center [625, 20] width 56 height 32
type input "in:groups"
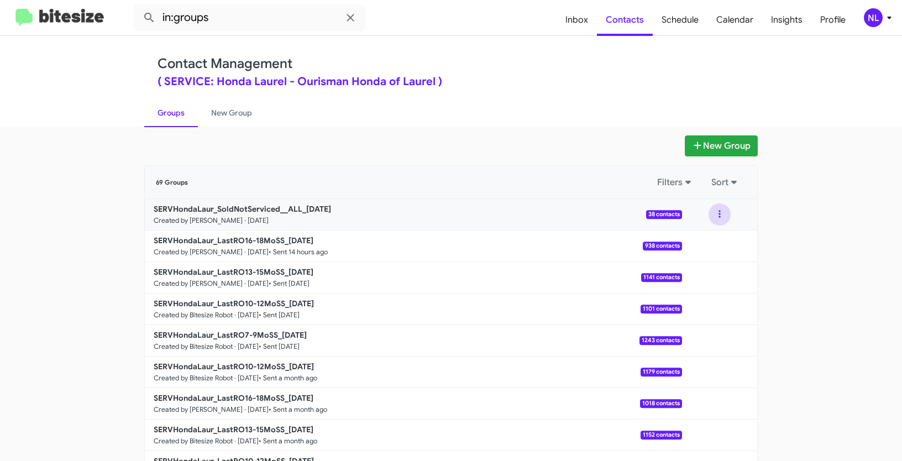
click at [714, 215] on button at bounding box center [720, 214] width 22 height 22
click at [695, 246] on button "View contacts" at bounding box center [686, 244] width 88 height 27
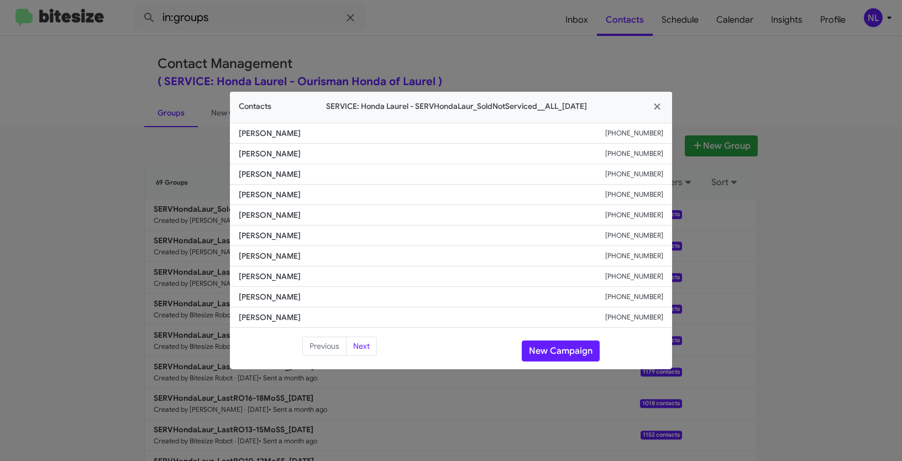
drag, startPoint x: 234, startPoint y: 236, endPoint x: 355, endPoint y: 242, distance: 120.6
click at [355, 242] on li "[PERSON_NAME] [PHONE_NUMBER]" at bounding box center [451, 236] width 442 height 20
copy span "[PERSON_NAME]"
click at [554, 364] on div "Previous Next New Campaign" at bounding box center [451, 351] width 442 height 29
click at [558, 348] on button "New Campaign" at bounding box center [561, 351] width 78 height 21
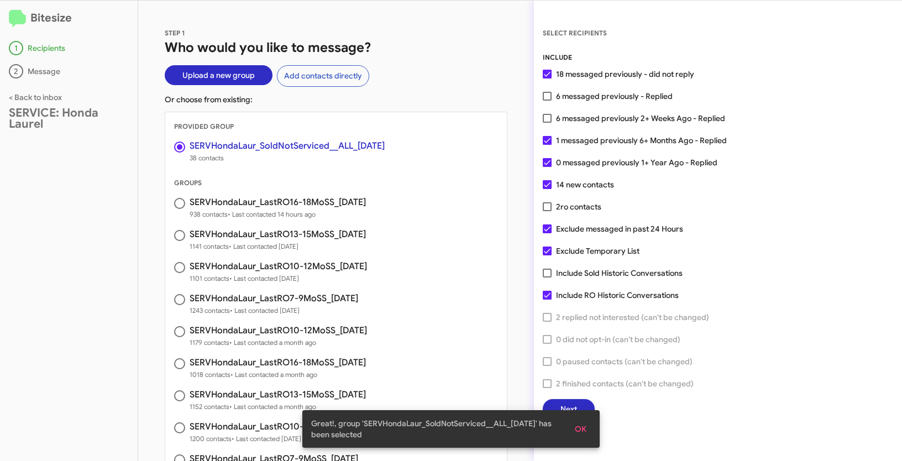
click at [547, 163] on span at bounding box center [547, 162] width 9 height 9
click at [547, 167] on input "0 messaged previously 1+ Year Ago - Replied" at bounding box center [547, 167] width 1 height 1
checkbox input "false"
click at [551, 144] on span at bounding box center [547, 140] width 9 height 9
click at [547, 145] on input "1 messaged previously 6+ Months Ago - Replied" at bounding box center [547, 145] width 1 height 1
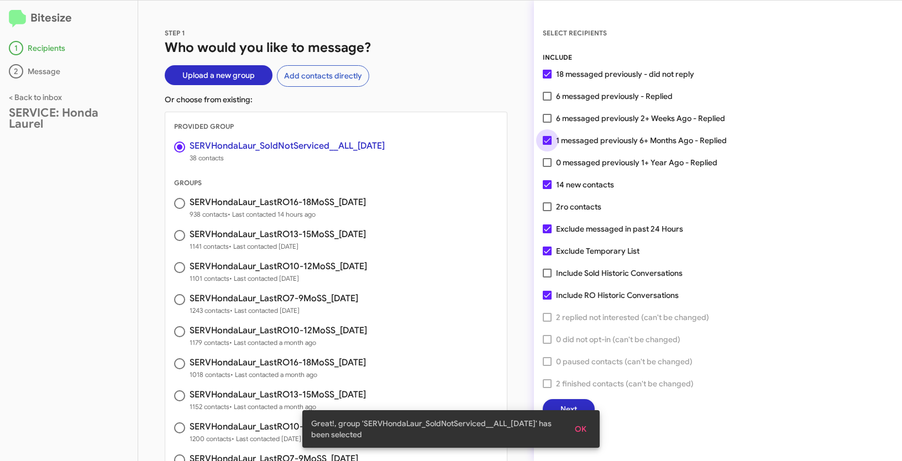
checkbox input "false"
click at [583, 431] on span "OK" at bounding box center [581, 429] width 12 height 20
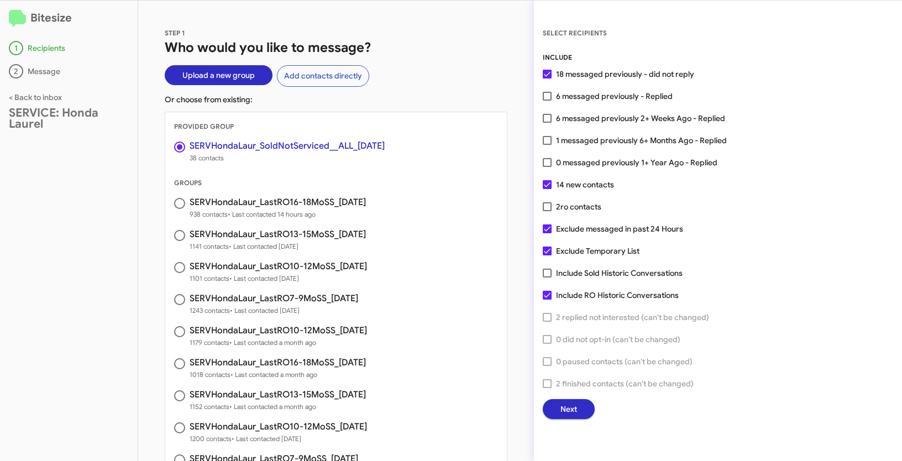
click at [573, 405] on span "Next" at bounding box center [569, 409] width 17 height 20
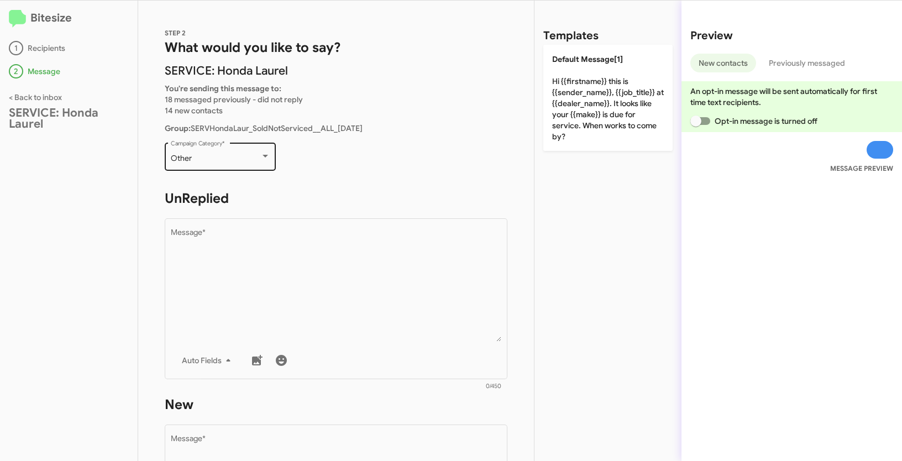
click at [224, 168] on div "Other Campaign Category *" at bounding box center [221, 155] width 100 height 30
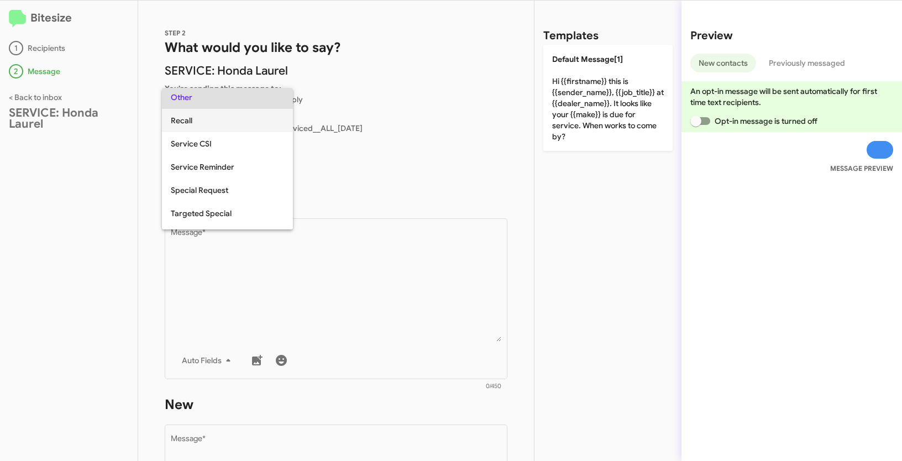
scroll to position [308, 0]
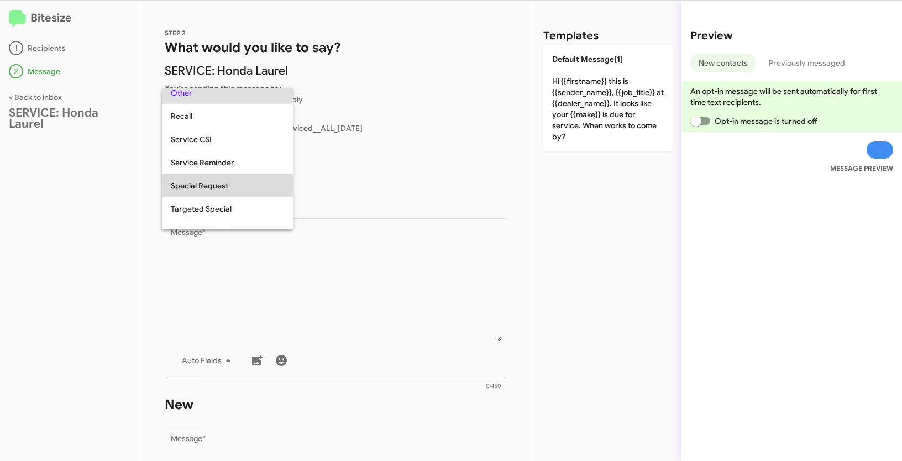
click at [219, 191] on span "Special Request" at bounding box center [227, 185] width 113 height 23
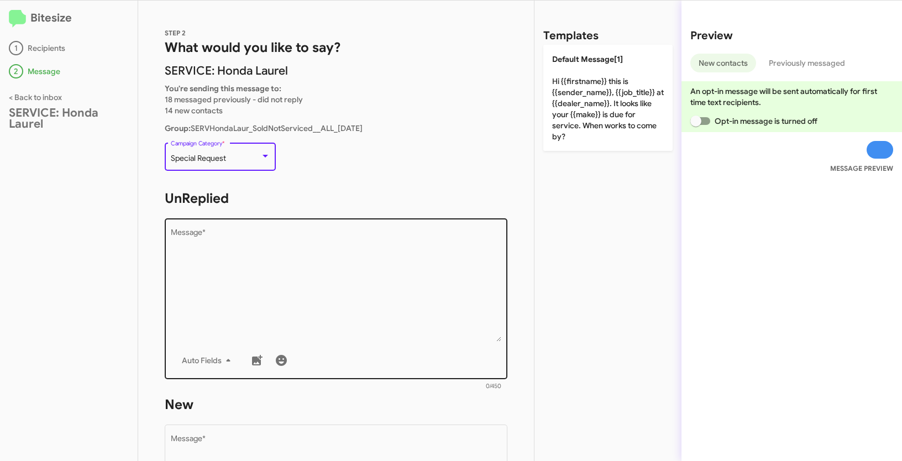
click at [303, 263] on textarea "Message *" at bounding box center [336, 285] width 331 height 113
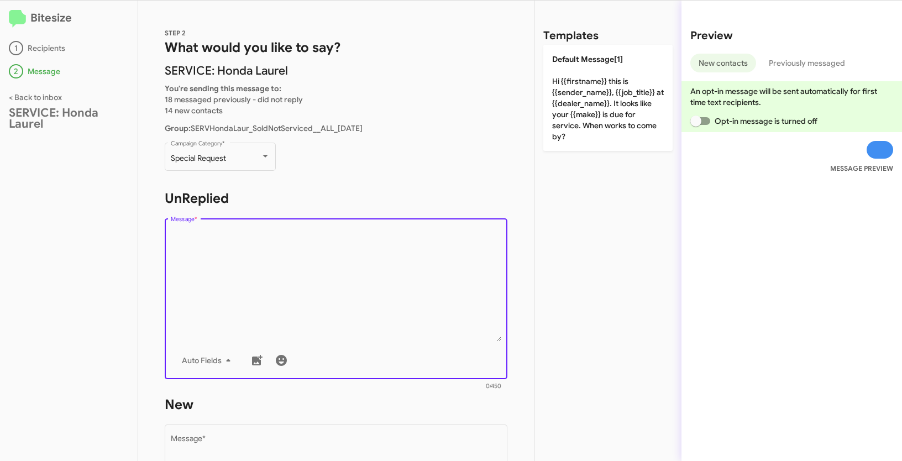
paste textarea ""Hi {{firstname}}, this is {{sender_name}}, {{job_title}} at {{dealer_name}}. C…"
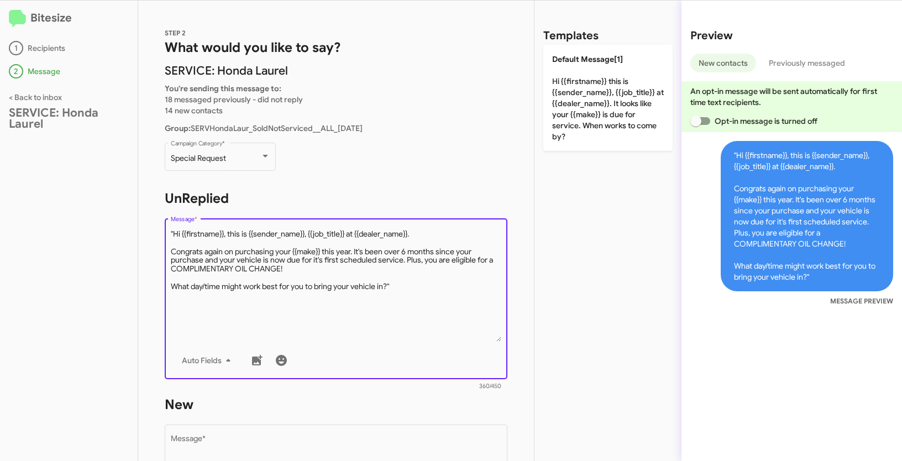
click at [174, 235] on textarea "Message *" at bounding box center [336, 285] width 331 height 113
click at [429, 289] on textarea "Message *" at bounding box center [336, 285] width 331 height 113
type textarea "Hi {{firstname}}, this is {{sender_name}}, {{job_title}} at {{dealer_name}}. Co…"
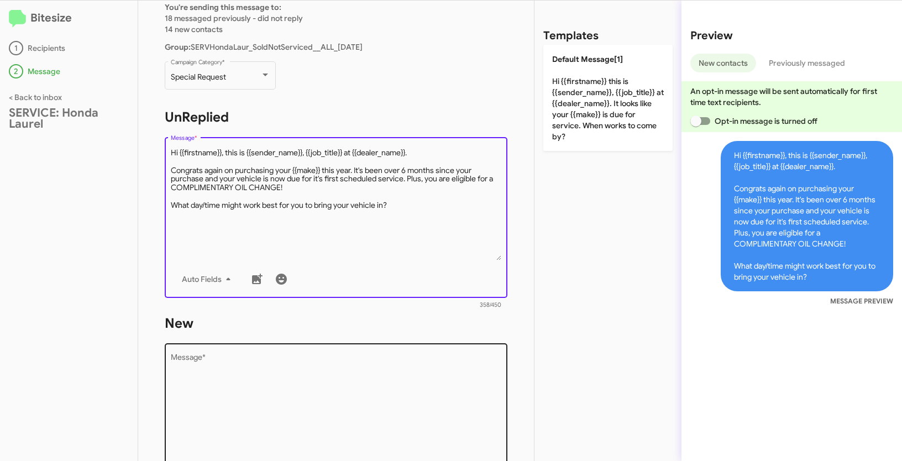
scroll to position [184, 0]
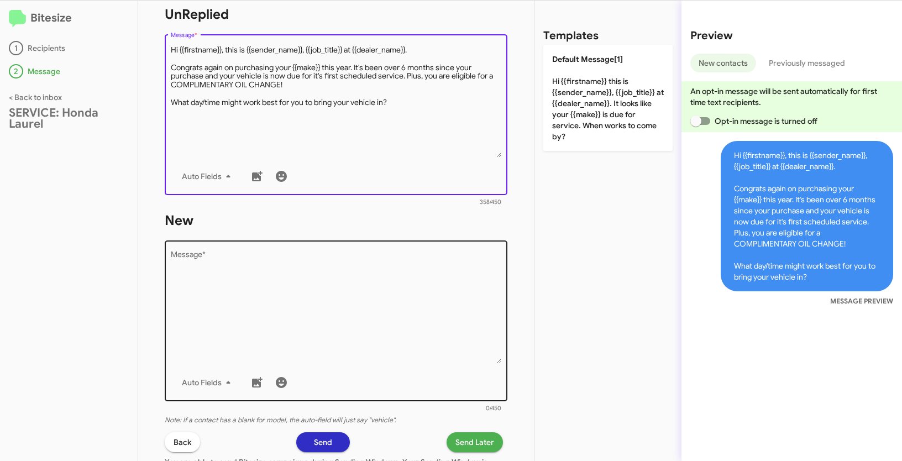
click at [354, 316] on textarea "Message *" at bounding box center [336, 307] width 331 height 113
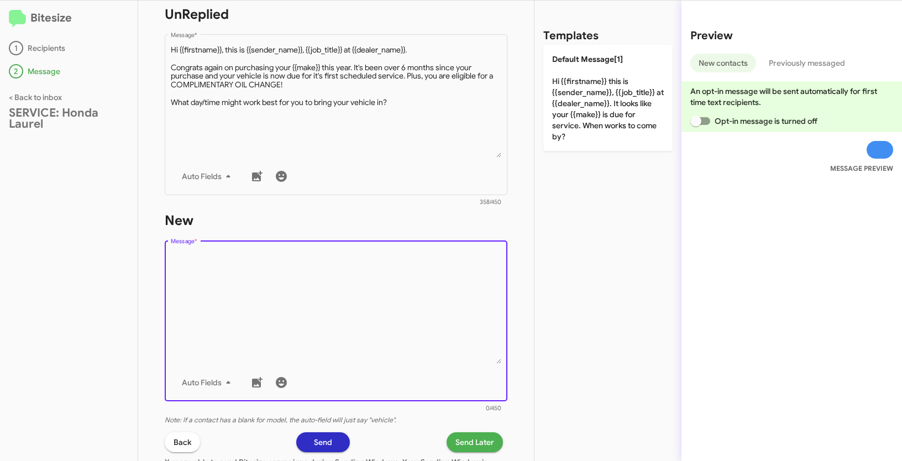
paste textarea ""Hi {{firstname}}, this is {{sender_name}}, {{job_title}} at {{dealer_name}}. C…"
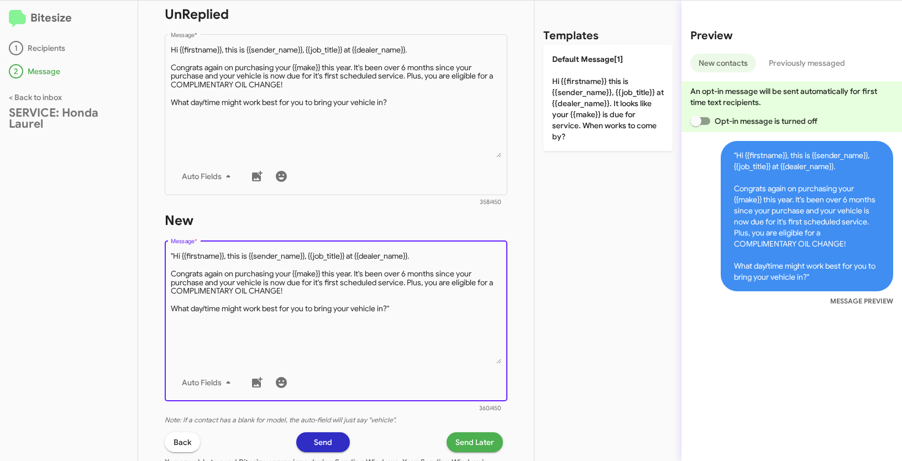
drag, startPoint x: 174, startPoint y: 254, endPoint x: 208, endPoint y: 240, distance: 36.4
click at [174, 254] on textarea "Message *" at bounding box center [336, 307] width 331 height 113
click at [412, 307] on textarea "Message *" at bounding box center [336, 307] width 331 height 113
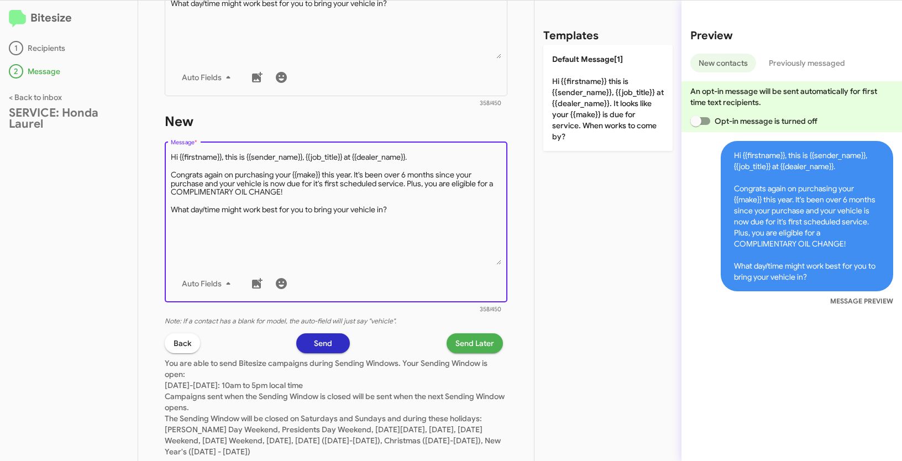
scroll to position [311, 0]
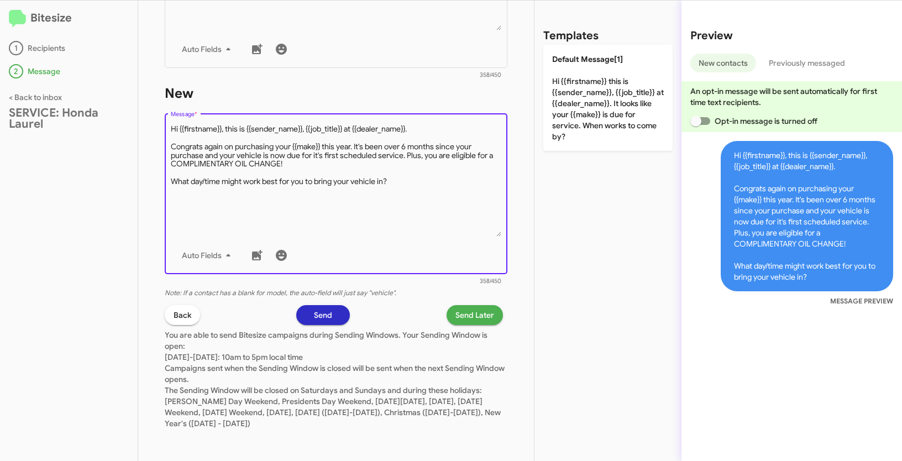
type textarea "Hi {{firstname}}, this is {{sender_name}}, {{job_title}} at {{dealer_name}}. Co…"
click at [480, 321] on span "Send Later" at bounding box center [475, 315] width 39 height 20
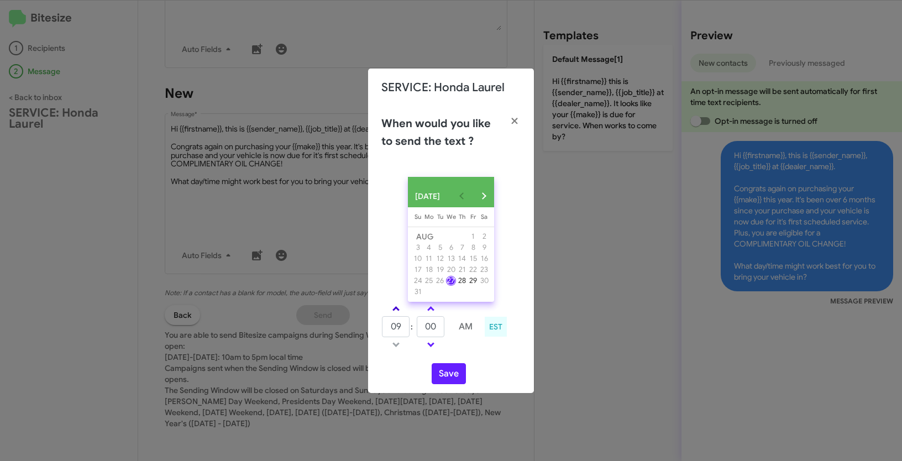
click at [394, 312] on link at bounding box center [395, 308] width 19 height 13
type input "11"
drag, startPoint x: 436, startPoint y: 332, endPoint x: 415, endPoint y: 327, distance: 21.6
click at [415, 327] on tr "11 : 00 AM" at bounding box center [430, 327] width 99 height 22
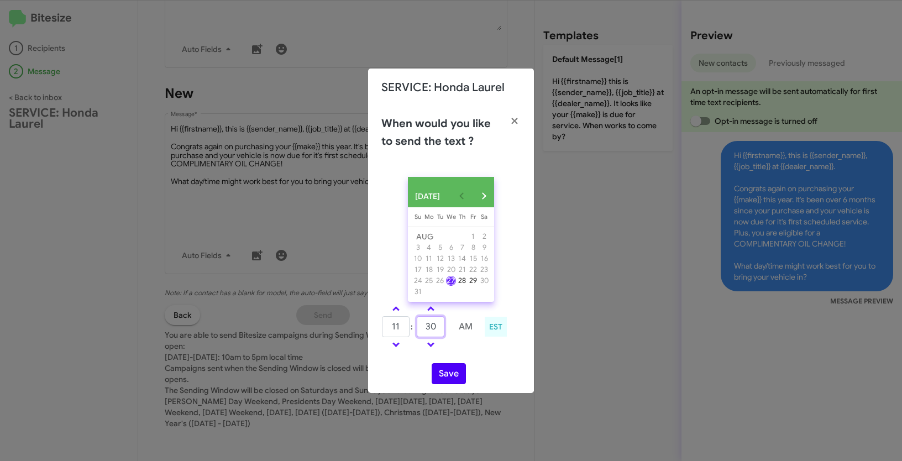
type input "30"
click at [446, 379] on button "Save" at bounding box center [449, 373] width 34 height 21
